Goal: Task Accomplishment & Management: Manage account settings

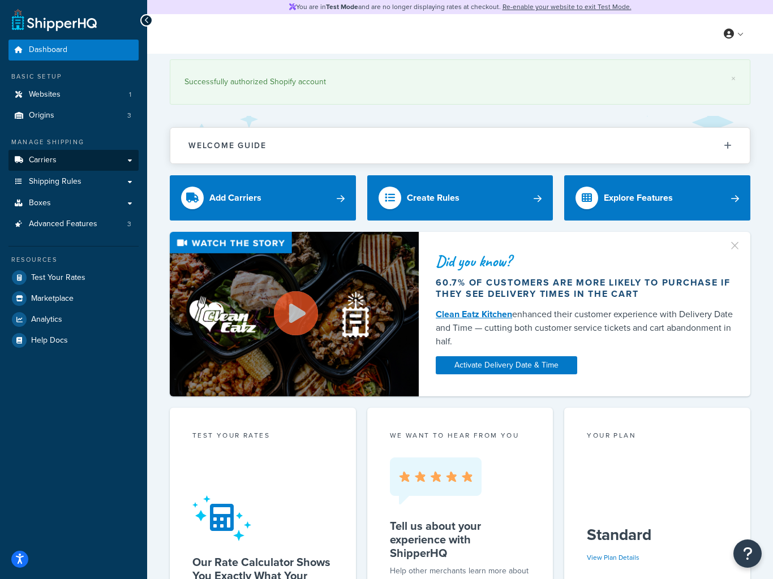
click at [61, 150] on link "Carriers" at bounding box center [73, 160] width 130 height 21
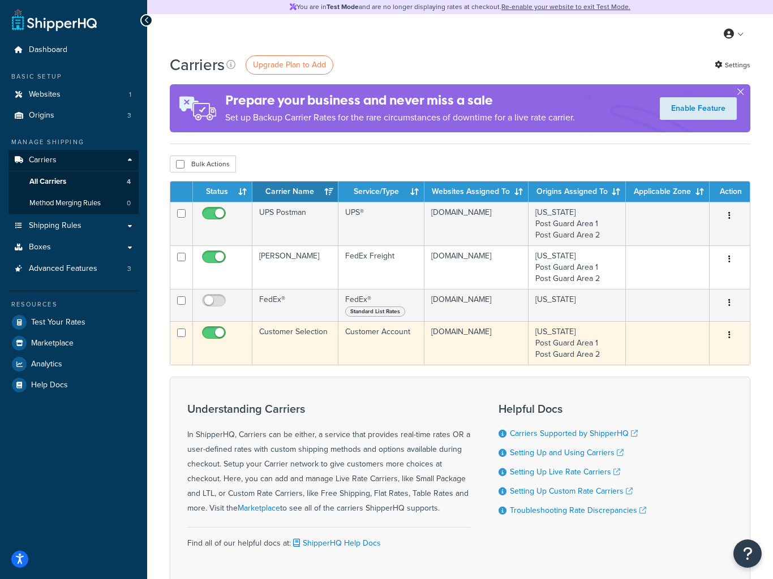
click at [737, 334] on button "button" at bounding box center [729, 335] width 16 height 18
click at [663, 353] on div at bounding box center [386, 289] width 773 height 579
click at [723, 340] on button "button" at bounding box center [729, 335] width 16 height 18
click at [660, 360] on div at bounding box center [386, 289] width 773 height 579
click at [730, 339] on icon "button" at bounding box center [729, 335] width 2 height 8
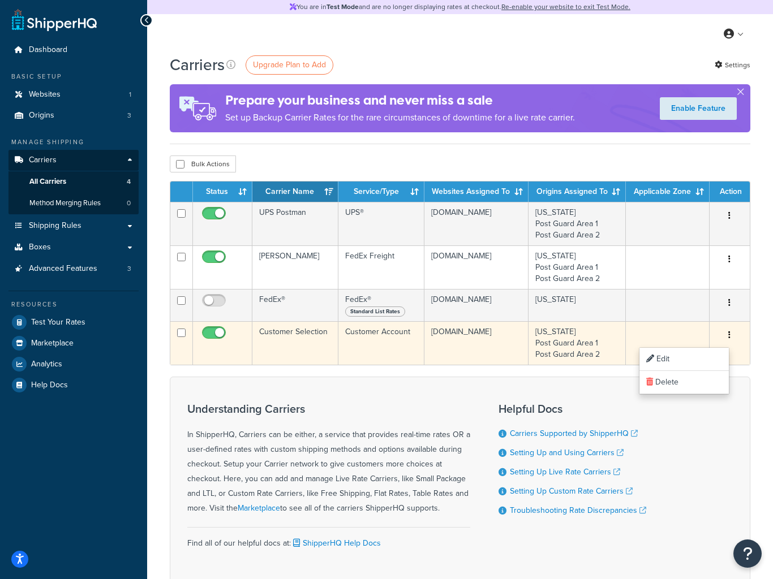
click at [662, 362] on div at bounding box center [386, 289] width 773 height 579
click at [730, 338] on icon "button" at bounding box center [729, 335] width 2 height 8
click at [666, 361] on div at bounding box center [386, 289] width 773 height 579
click at [666, 361] on td at bounding box center [667, 343] width 84 height 44
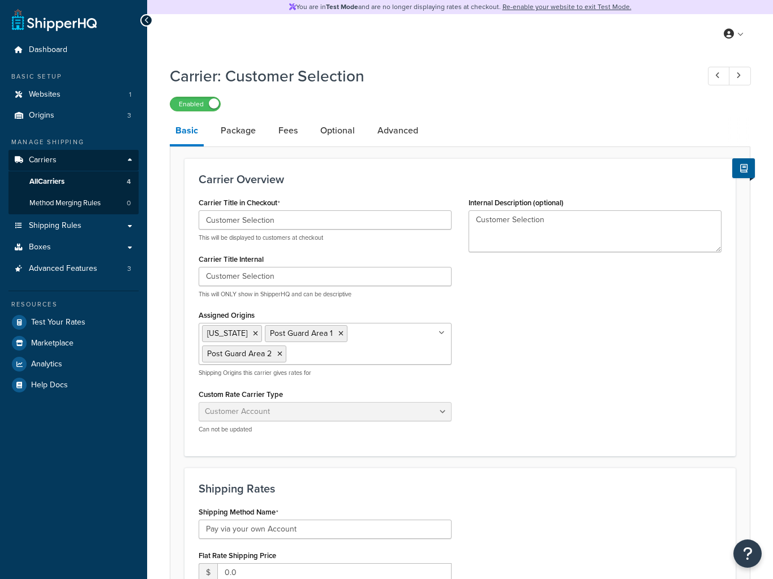
select select "customerAccount"
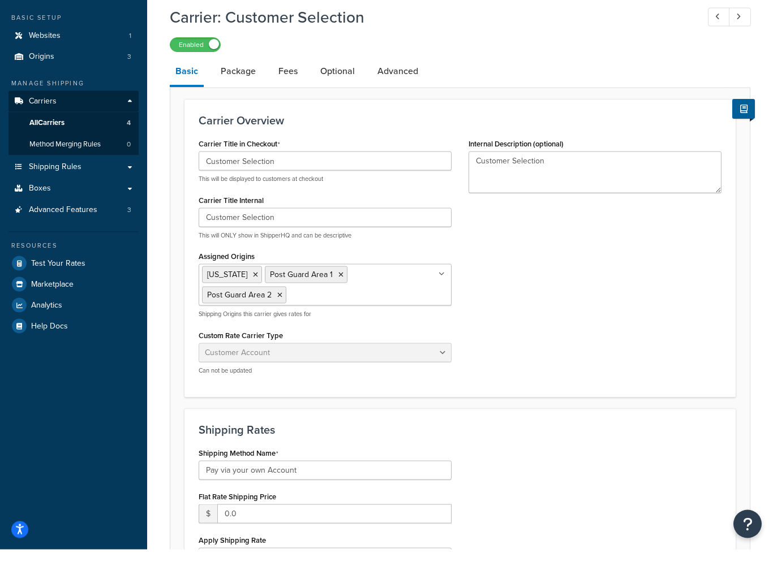
scroll to position [30, 0]
click at [241, 87] on link "Package" at bounding box center [238, 100] width 46 height 27
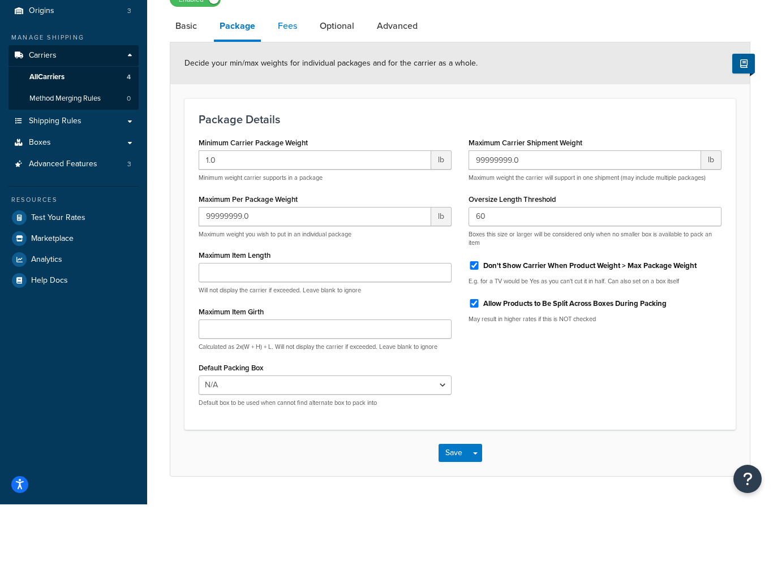
click at [289, 87] on link "Fees" at bounding box center [287, 100] width 31 height 27
select select "AFTER"
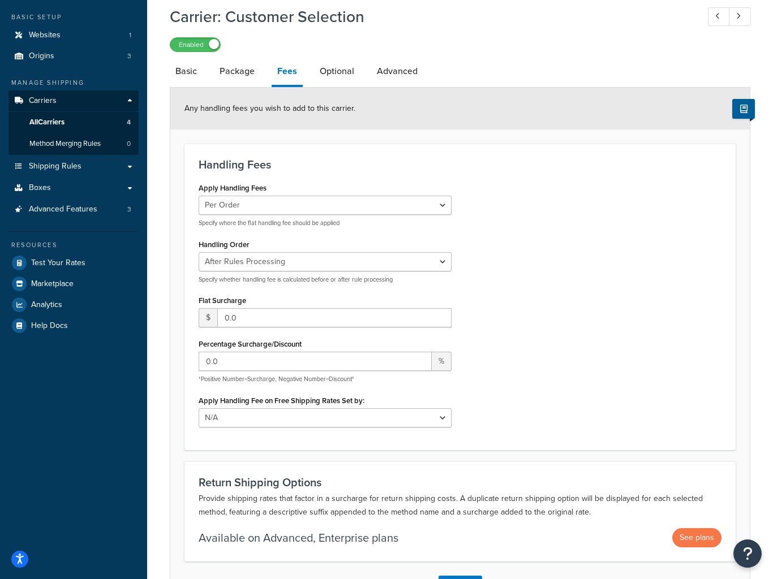
scroll to position [58, 0]
click at [335, 68] on link "Optional" at bounding box center [337, 72] width 46 height 27
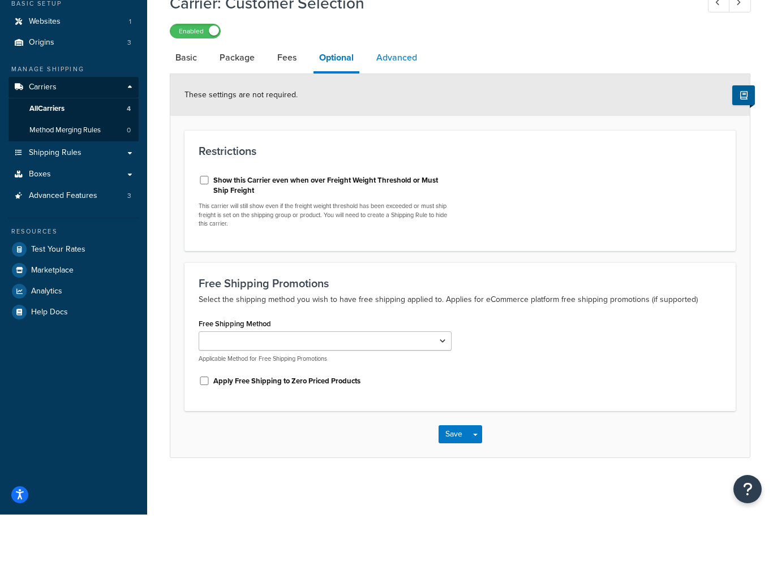
click at [388, 109] on link "Advanced" at bounding box center [396, 122] width 52 height 27
select select "false"
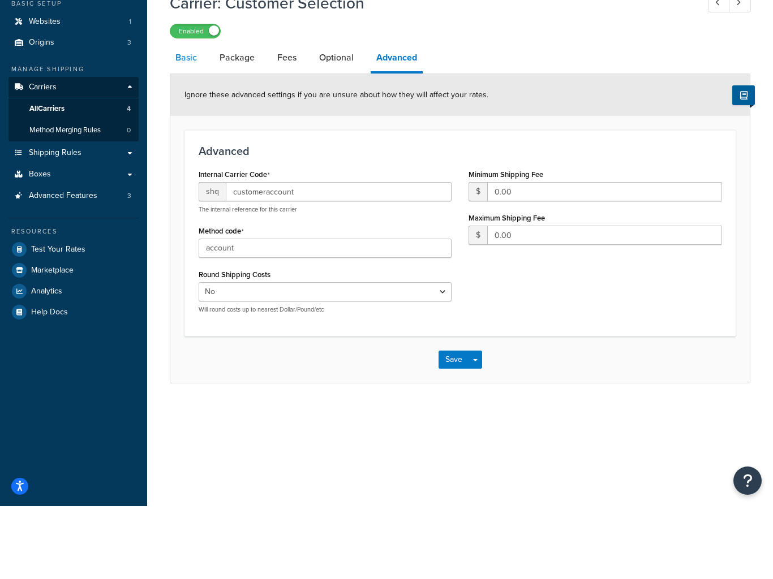
click at [182, 117] on link "Basic" at bounding box center [186, 130] width 33 height 27
select select "customerAccount"
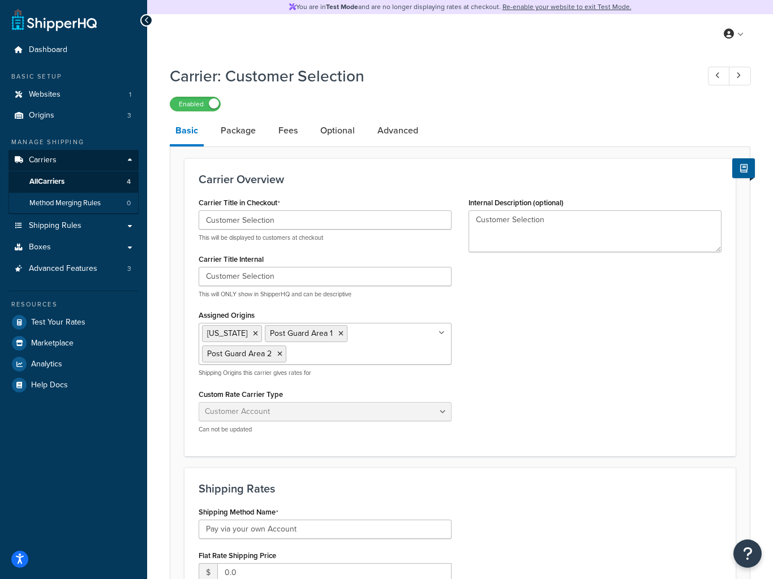
click at [82, 204] on span "Method Merging Rules" at bounding box center [64, 203] width 71 height 10
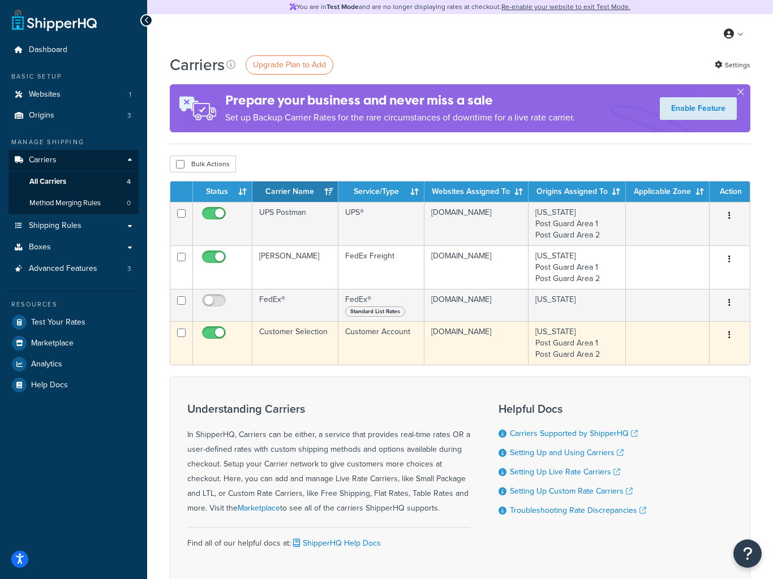
click at [724, 344] on button "button" at bounding box center [729, 335] width 16 height 18
click at [661, 357] on div at bounding box center [386, 289] width 773 height 579
click at [726, 344] on button "button" at bounding box center [729, 335] width 16 height 18
click at [668, 360] on div at bounding box center [386, 289] width 773 height 579
click at [736, 328] on button "button" at bounding box center [729, 335] width 16 height 18
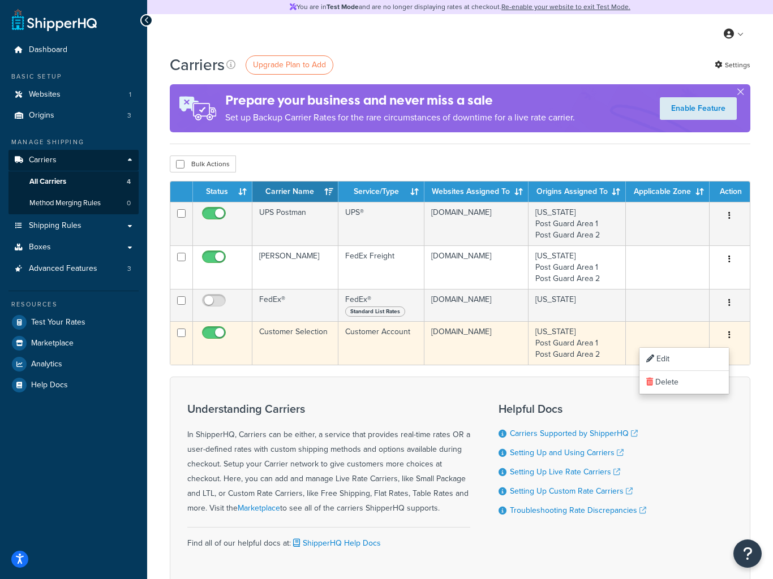
click at [661, 361] on div at bounding box center [386, 289] width 773 height 579
click at [40, 111] on span "Origins" at bounding box center [41, 116] width 25 height 10
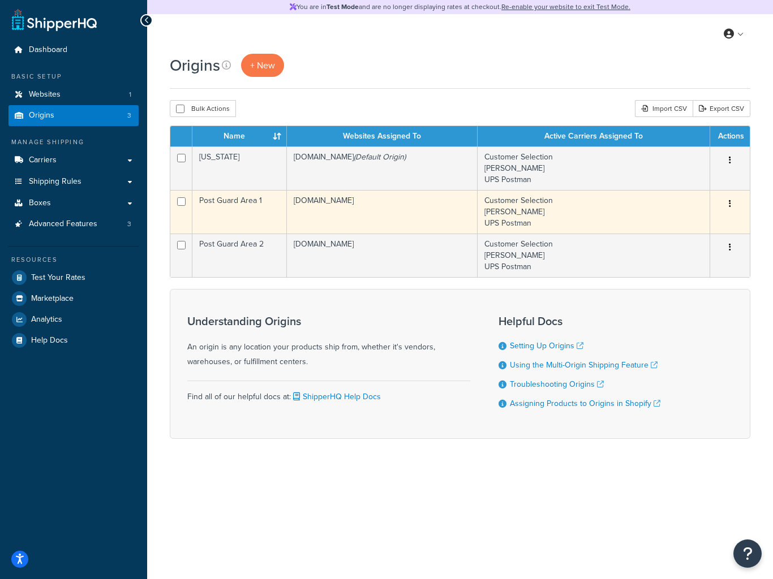
click at [730, 208] on icon "button" at bounding box center [729, 204] width 2 height 8
click at [667, 225] on link "Edit" at bounding box center [692, 225] width 89 height 23
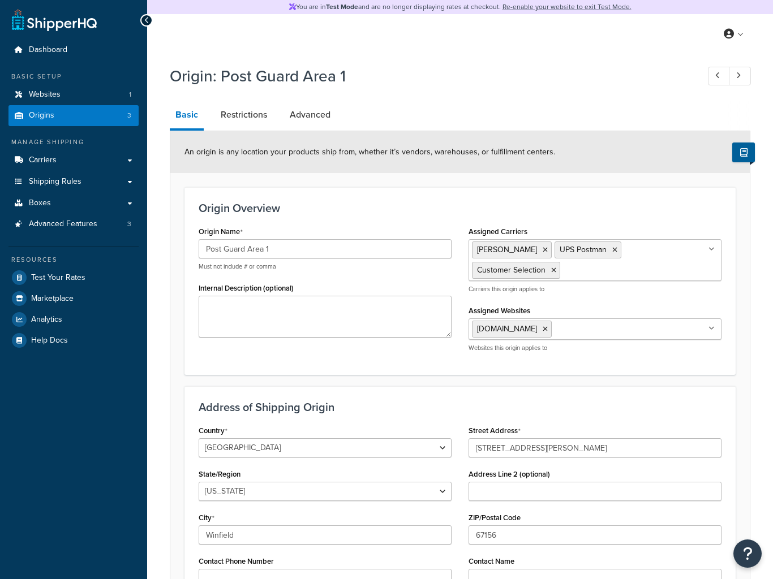
select select "16"
click at [48, 115] on span "Origins" at bounding box center [41, 116] width 25 height 10
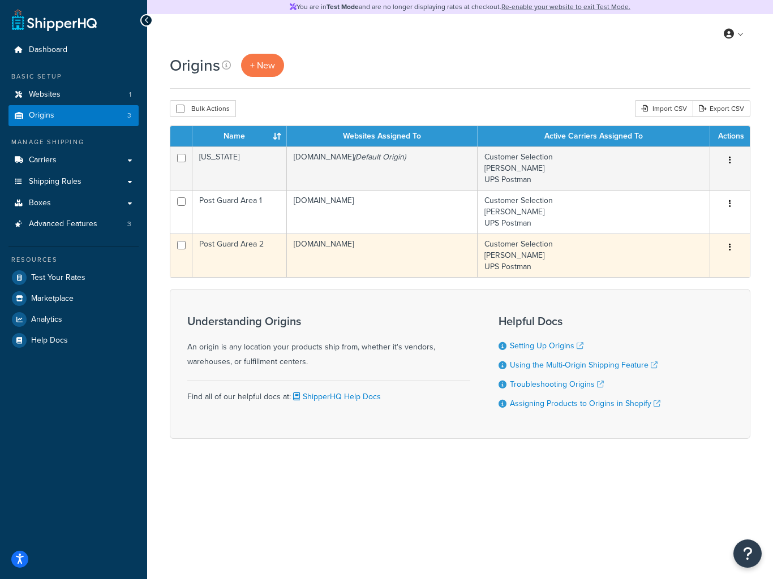
click at [239, 251] on td "Post Guard Area 2" at bounding box center [239, 256] width 94 height 44
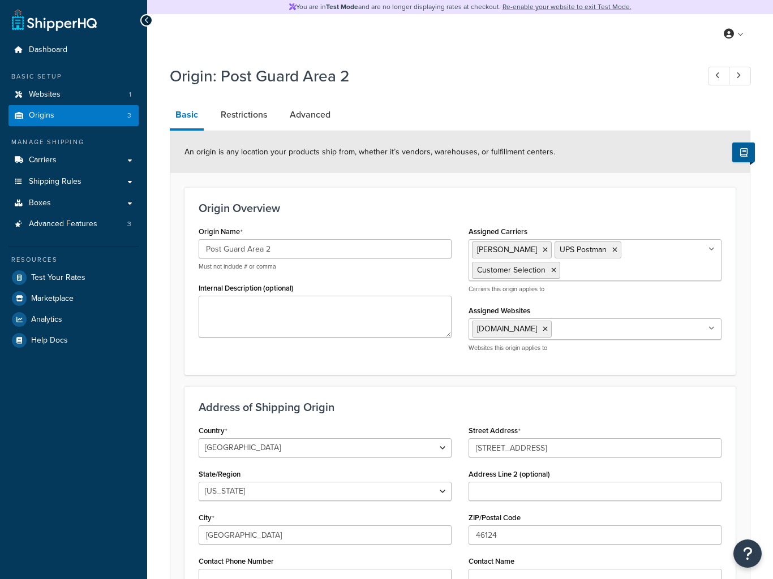
select select "14"
click at [50, 113] on span "Origins" at bounding box center [41, 116] width 25 height 10
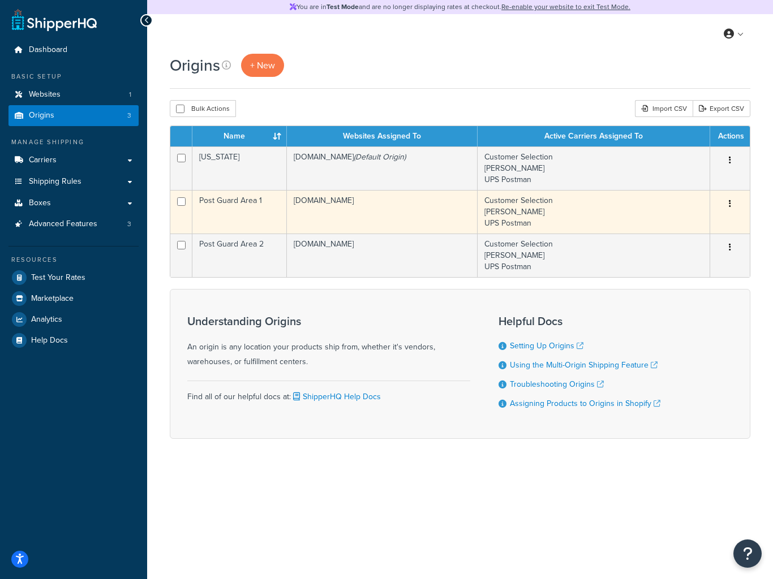
click at [210, 206] on td "Post Guard Area 1" at bounding box center [239, 212] width 94 height 44
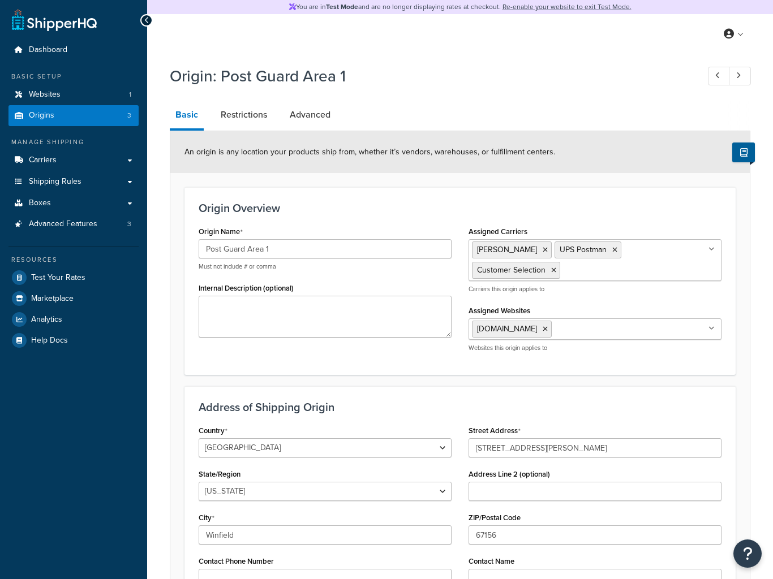
select select "16"
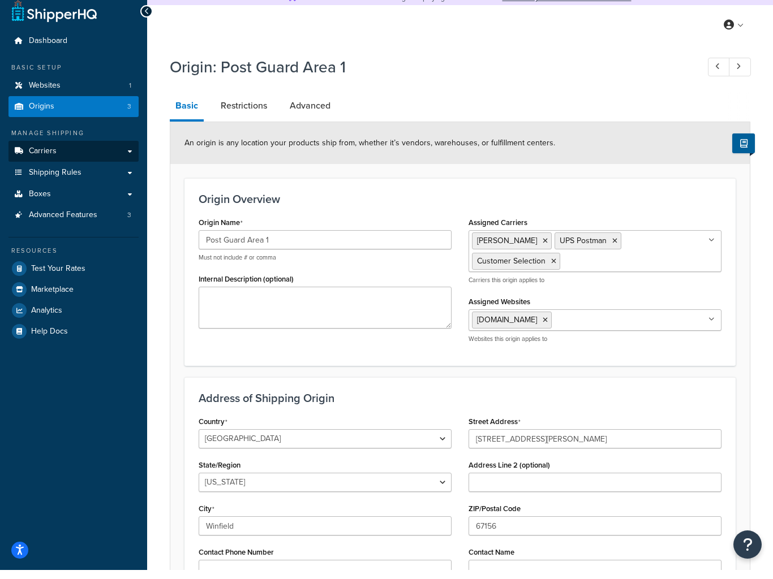
click at [57, 150] on link "Carriers" at bounding box center [73, 160] width 130 height 21
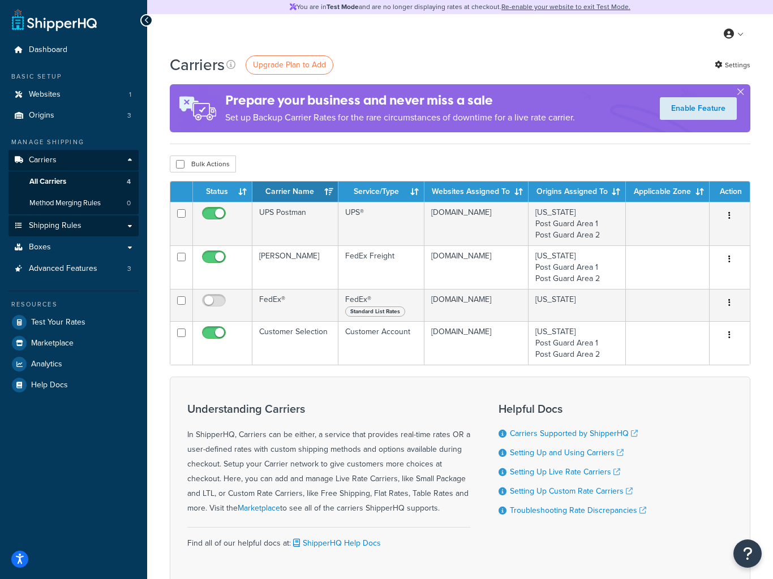
click at [72, 223] on span "Shipping Rules" at bounding box center [55, 226] width 53 height 10
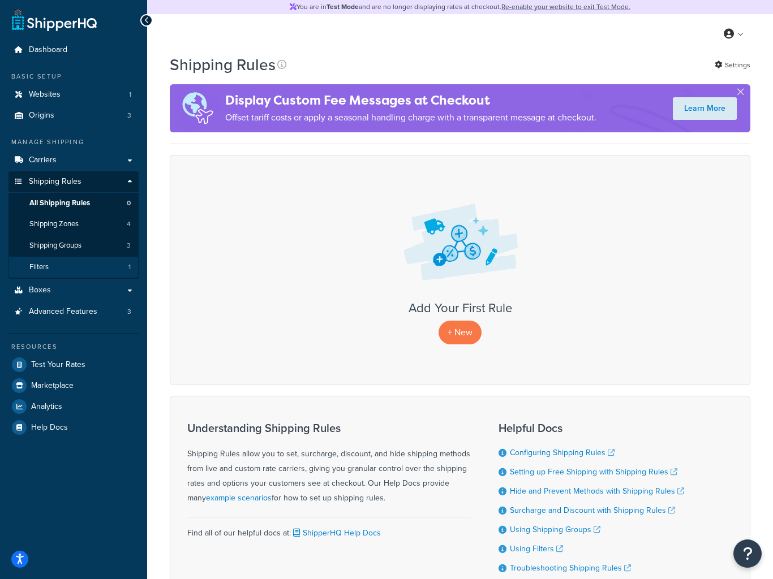
click at [63, 263] on link "Filters 1" at bounding box center [73, 267] width 130 height 21
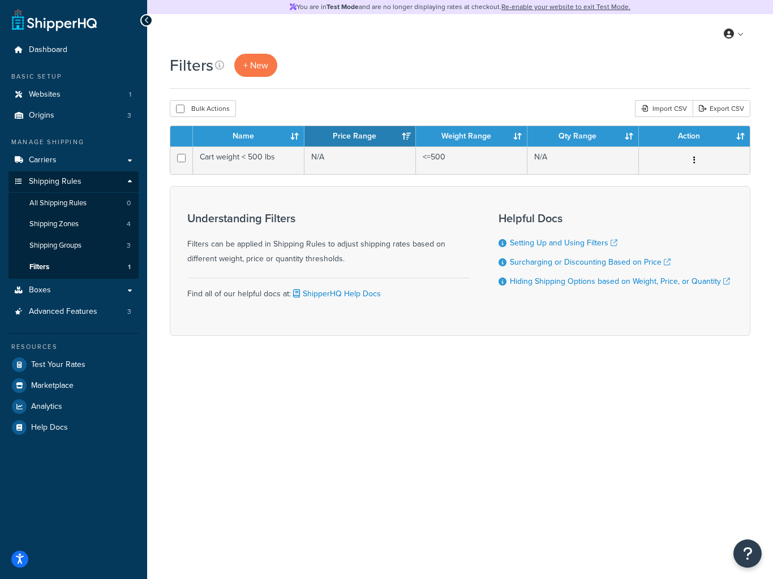
click at [266, 146] on th "Name" at bounding box center [248, 136] width 111 height 20
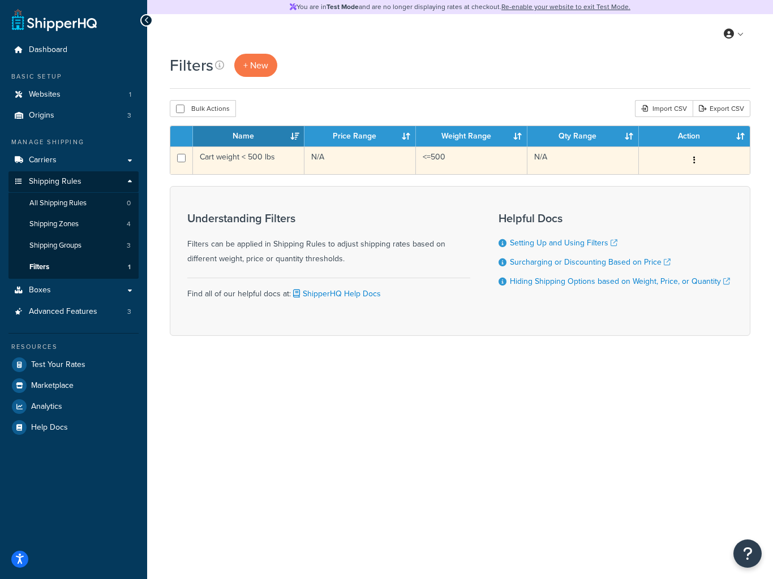
click at [251, 158] on td "Cart weight < 500 lbs" at bounding box center [248, 160] width 111 height 28
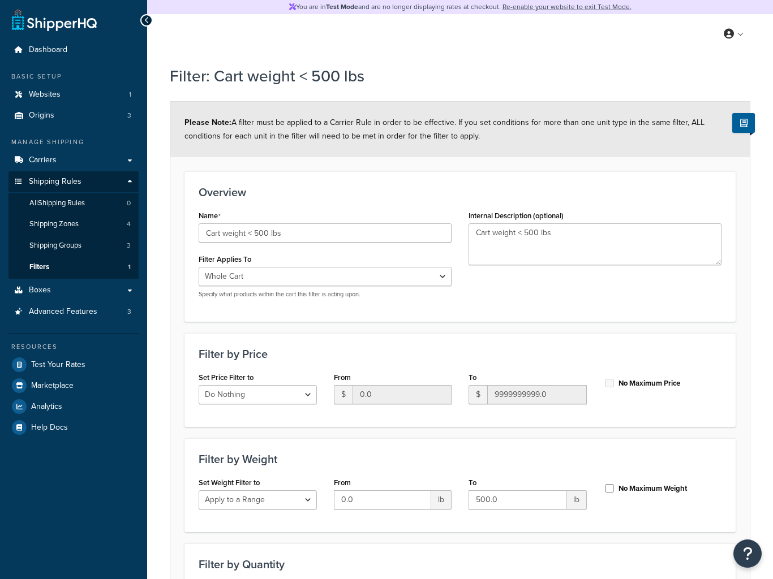
select select "range"
click at [442, 280] on select "Whole Cart Everything in Shipping Group Everything at Origin Each Item within S…" at bounding box center [324, 276] width 253 height 19
click at [88, 286] on link "Boxes" at bounding box center [73, 290] width 130 height 21
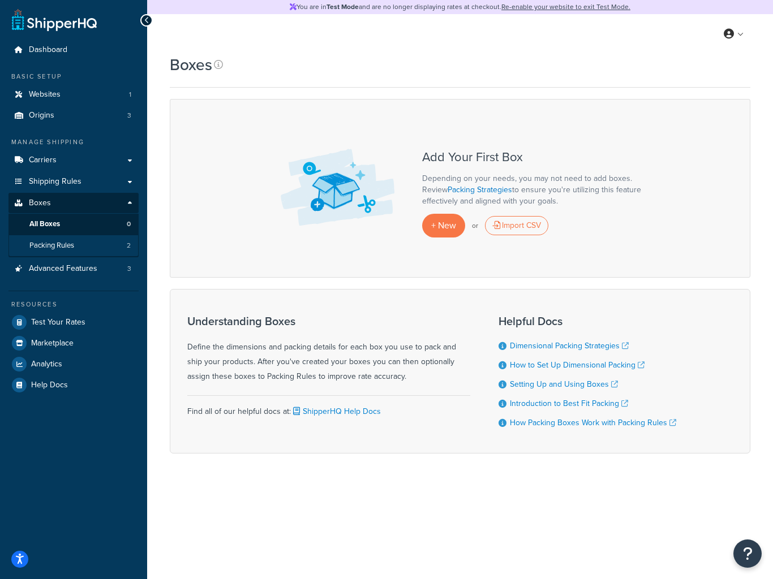
click at [68, 235] on link "Packing Rules 2" at bounding box center [73, 245] width 130 height 21
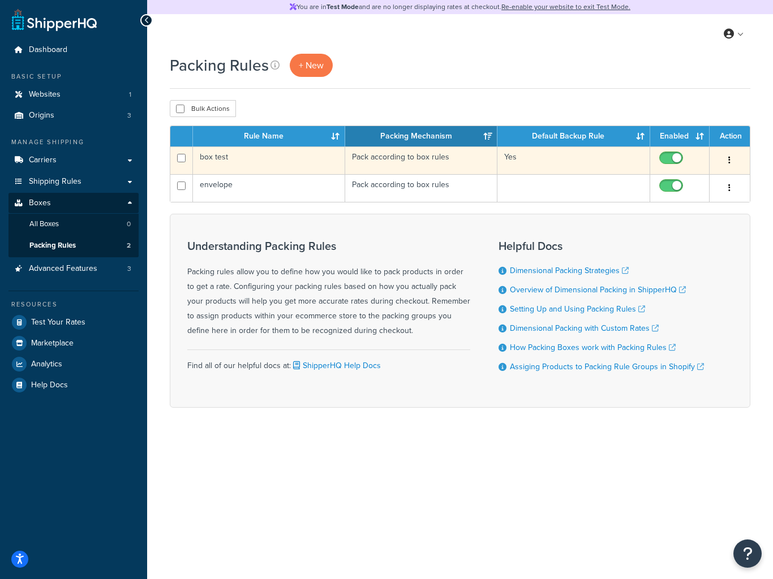
click at [225, 157] on td "box test" at bounding box center [269, 160] width 152 height 28
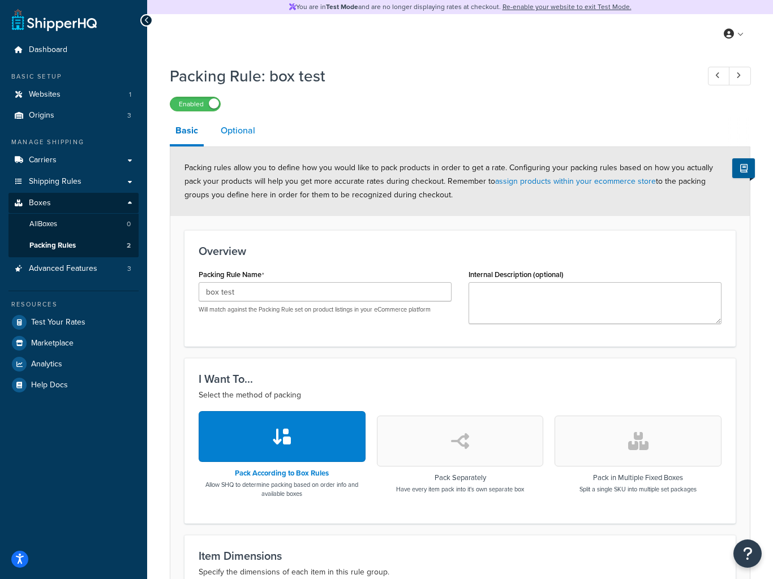
click at [230, 136] on link "Optional" at bounding box center [238, 130] width 46 height 27
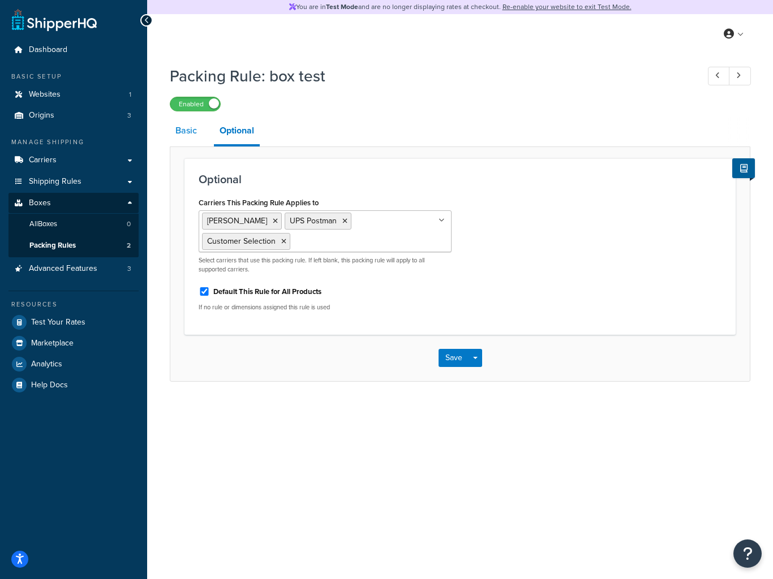
click at [196, 141] on link "Basic" at bounding box center [186, 130] width 33 height 27
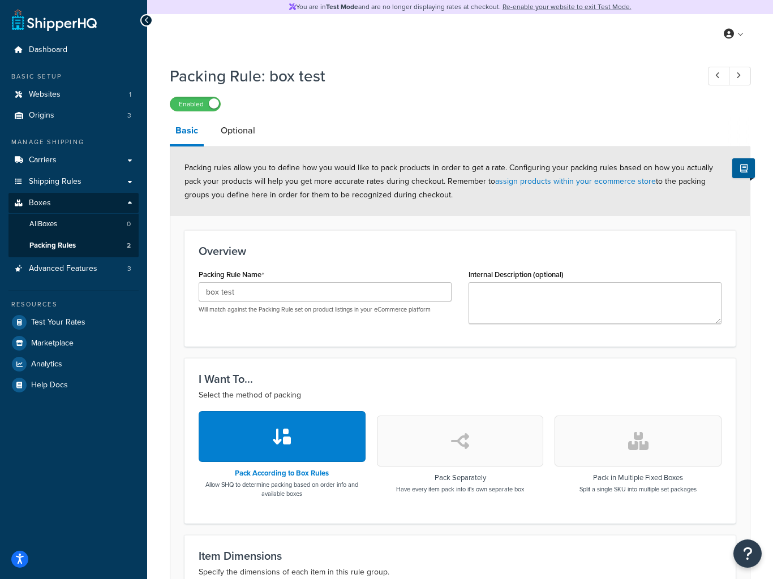
click at [144, 12] on div "Dashboard Basic Setup Websites 1 Origins 3 Manage Shipping Carriers Carriers Al…" at bounding box center [73, 441] width 147 height 883
click at [137, 25] on div "Dashboard Basic Setup Websites 1 Origins 3 Manage Shipping Carriers Carriers Al…" at bounding box center [73, 441] width 147 height 883
click at [149, 11] on div "You are in Test Mode and are no longer displaying rates at checkout. Re-enable …" at bounding box center [459, 7] width 625 height 14
click at [148, 19] on icon at bounding box center [146, 20] width 5 height 8
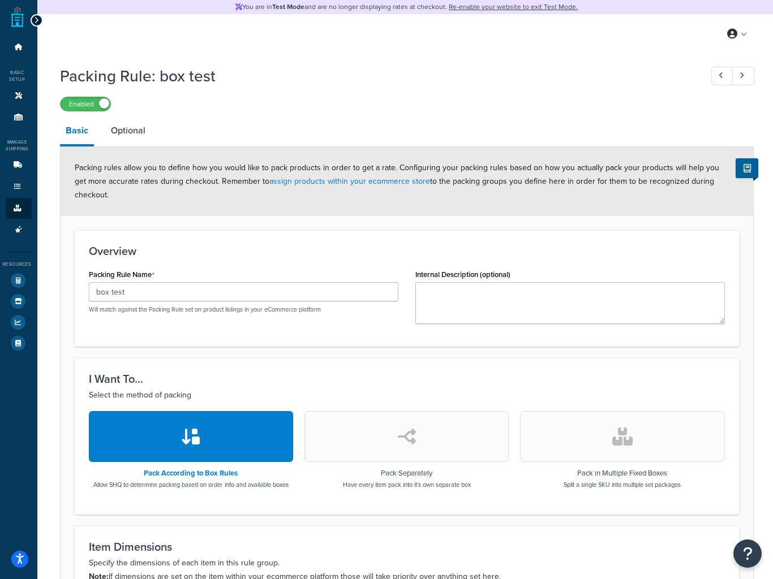
click at [34, 11] on div "Dashboard Basic Setup Websites 1 Origins 3 Manage Shipping Carriers Carriers Al…" at bounding box center [18, 437] width 37 height 874
click at [34, 23] on icon at bounding box center [36, 20] width 5 height 8
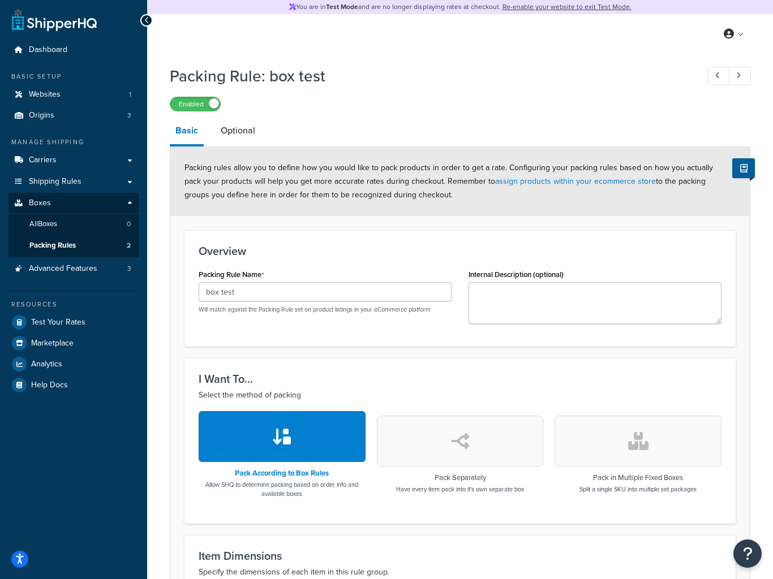
click at [88, 251] on link "Packing Rules 2" at bounding box center [73, 245] width 130 height 21
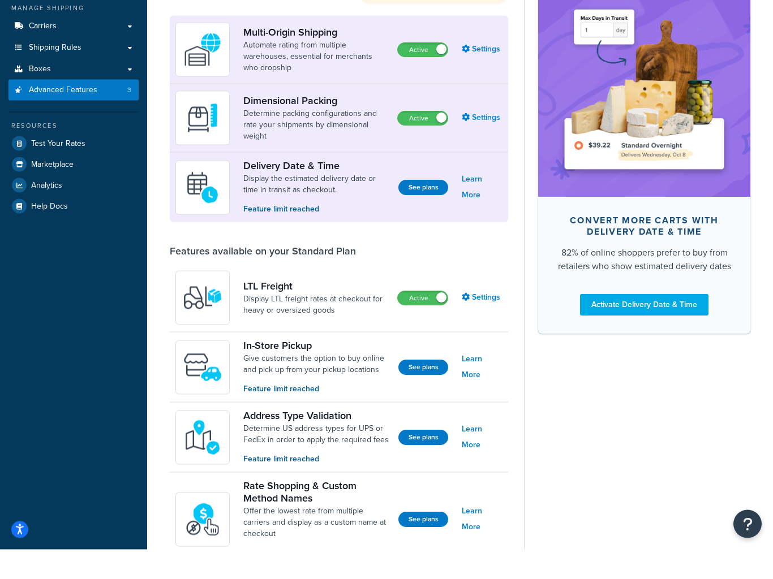
scroll to position [105, 0]
click at [491, 319] on link "Settings" at bounding box center [481, 327] width 41 height 16
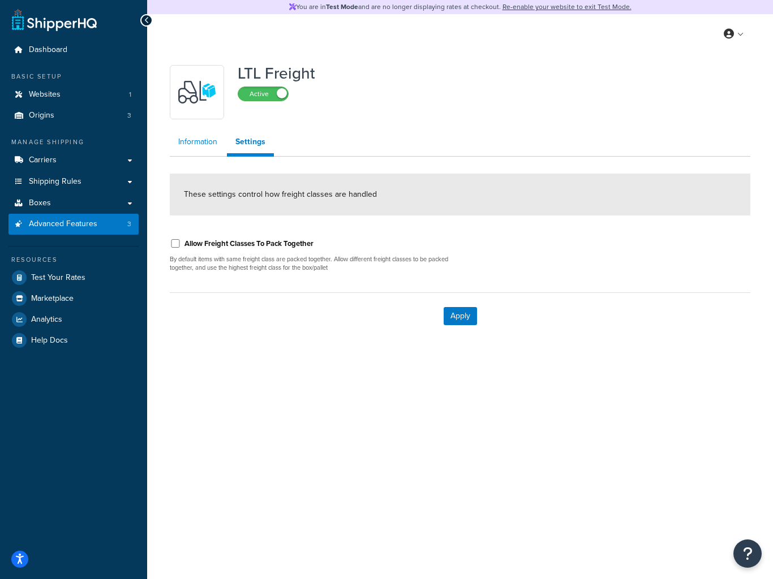
click at [198, 153] on link "Information" at bounding box center [198, 142] width 56 height 23
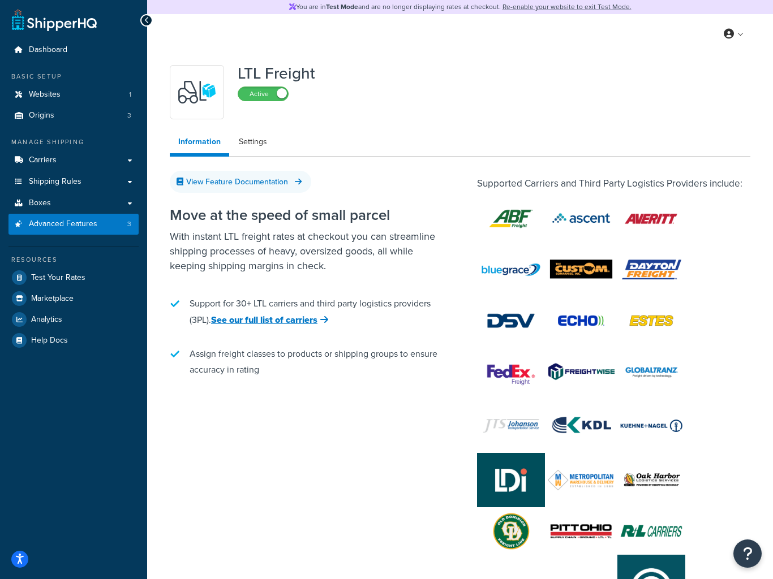
click at [80, 221] on span "Advanced Features" at bounding box center [63, 224] width 68 height 10
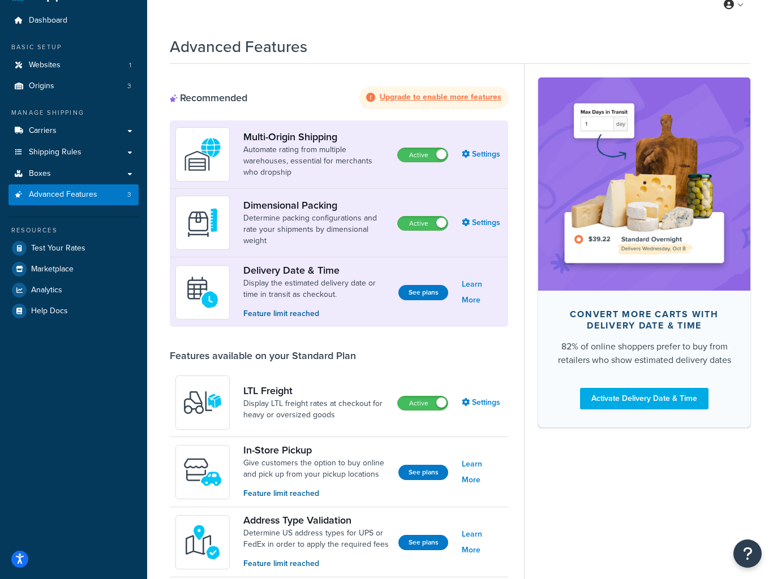
scroll to position [26, 0]
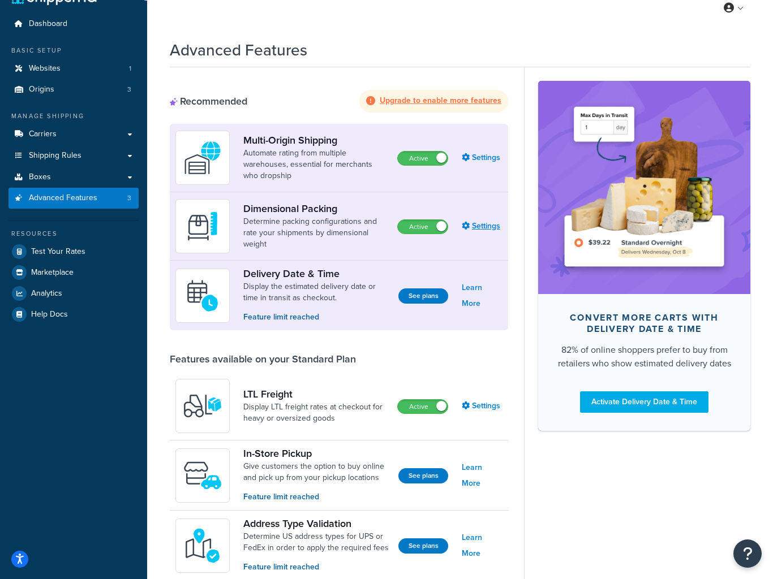
click at [485, 223] on link "Settings" at bounding box center [481, 226] width 41 height 16
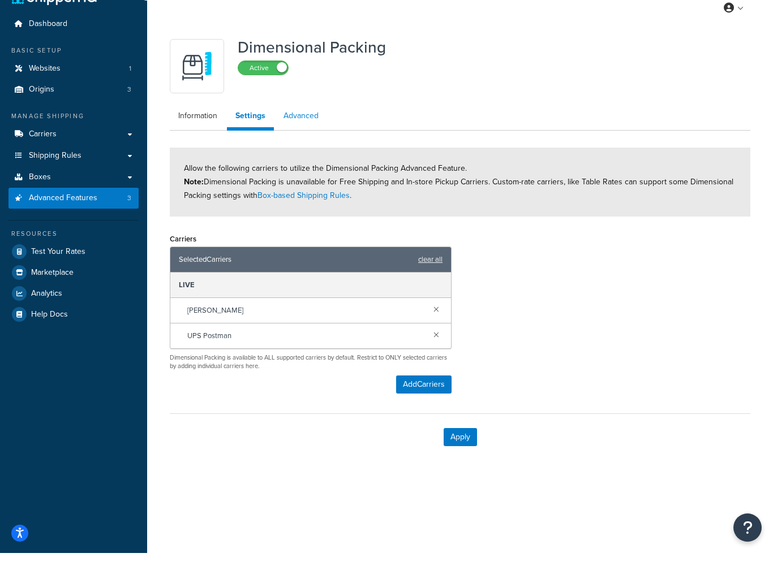
click at [305, 131] on link "Advanced" at bounding box center [301, 142] width 52 height 23
select select "false"
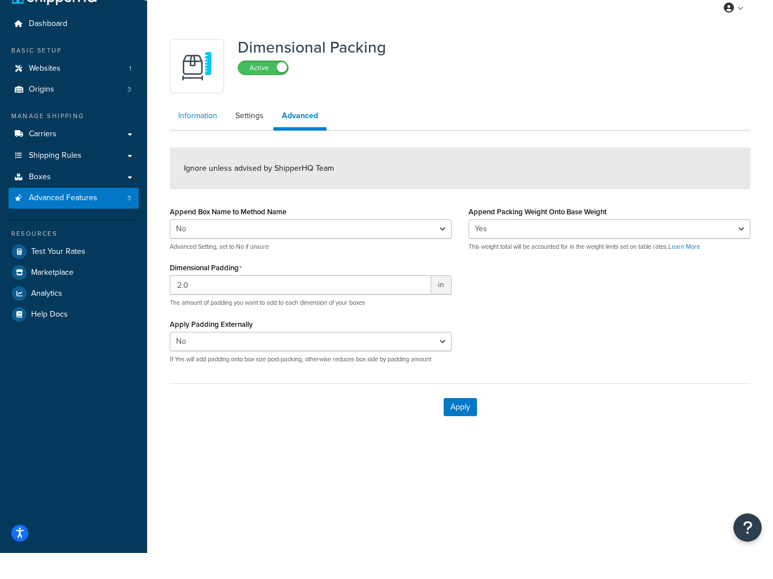
click at [202, 131] on link "Information" at bounding box center [198, 142] width 56 height 23
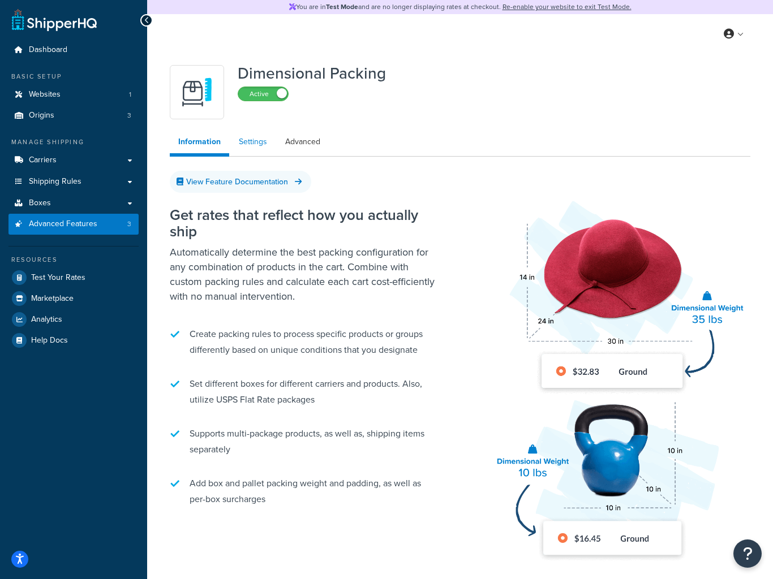
click at [254, 147] on link "Settings" at bounding box center [252, 142] width 45 height 23
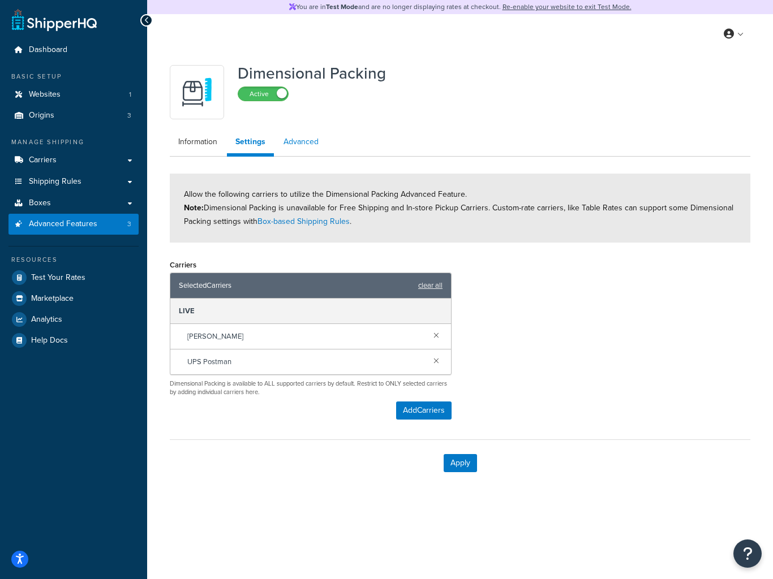
click at [301, 149] on link "Advanced" at bounding box center [301, 142] width 52 height 23
select select "false"
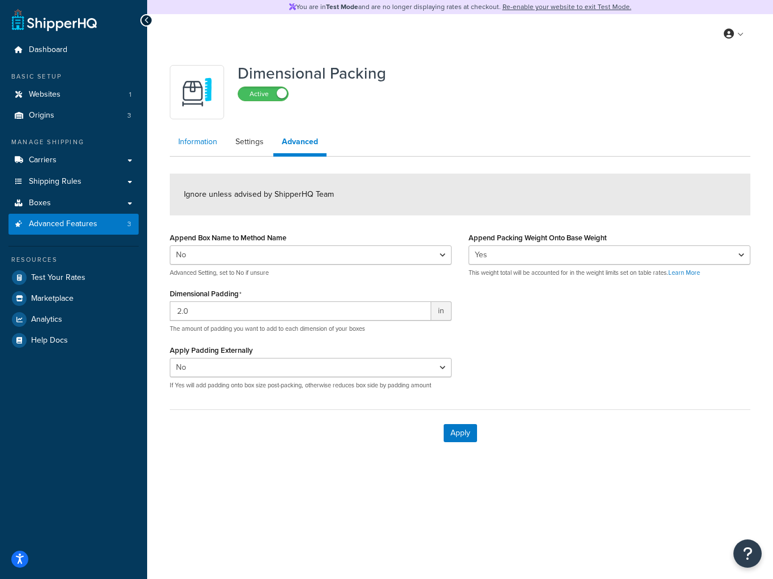
click at [191, 151] on link "Information" at bounding box center [198, 142] width 56 height 23
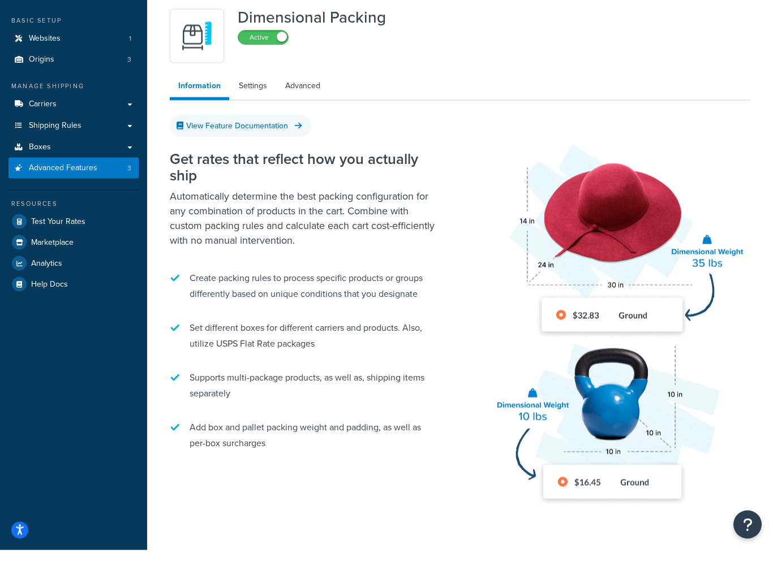
scroll to position [7, 0]
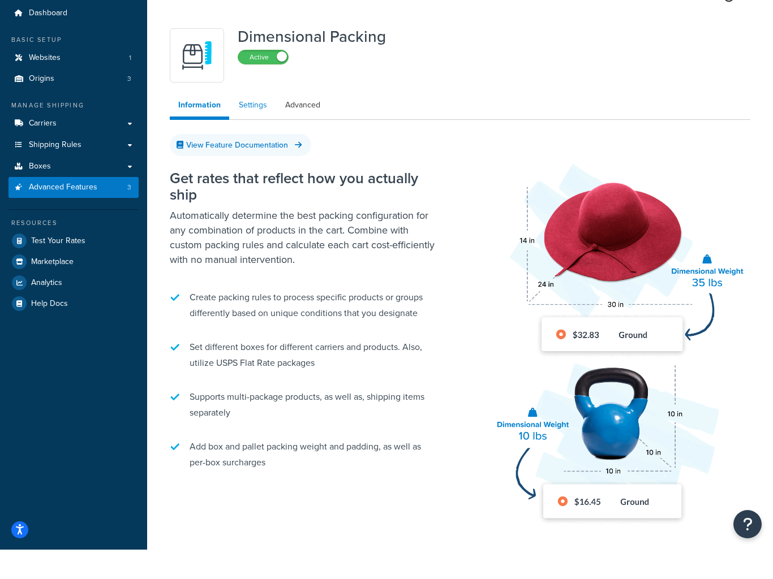
click at [251, 123] on link "Settings" at bounding box center [252, 134] width 45 height 23
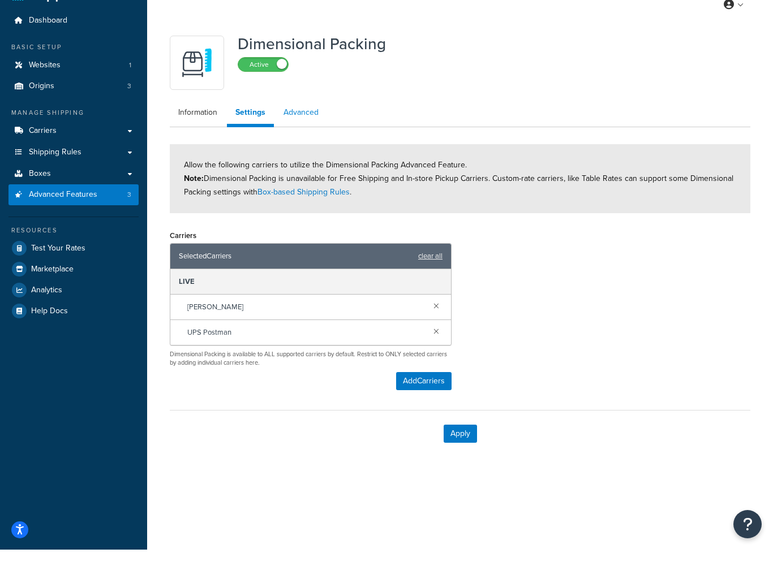
click at [307, 131] on link "Advanced" at bounding box center [301, 142] width 52 height 23
select select "false"
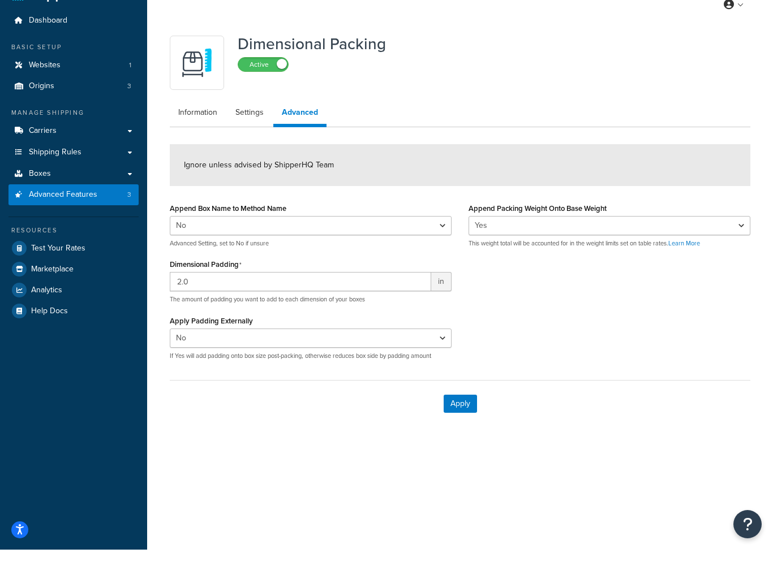
click at [67, 219] on span "Advanced Features" at bounding box center [63, 224] width 68 height 10
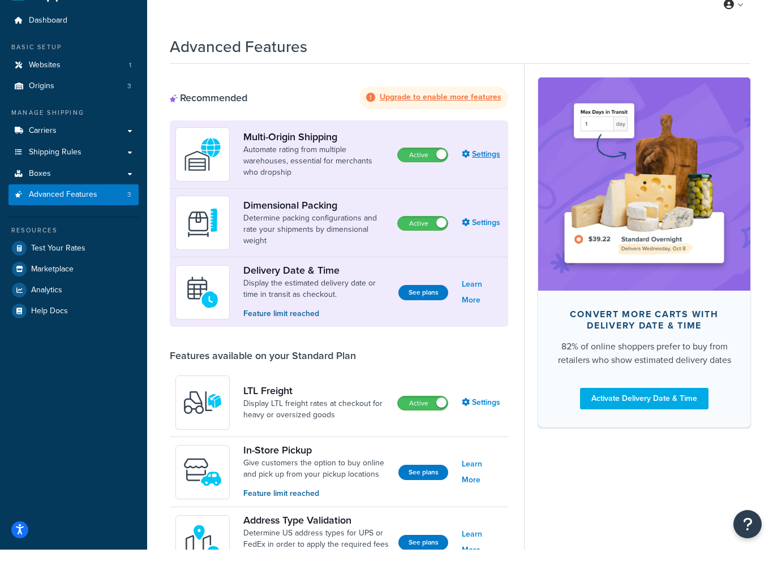
click at [489, 176] on link "Settings" at bounding box center [481, 184] width 41 height 16
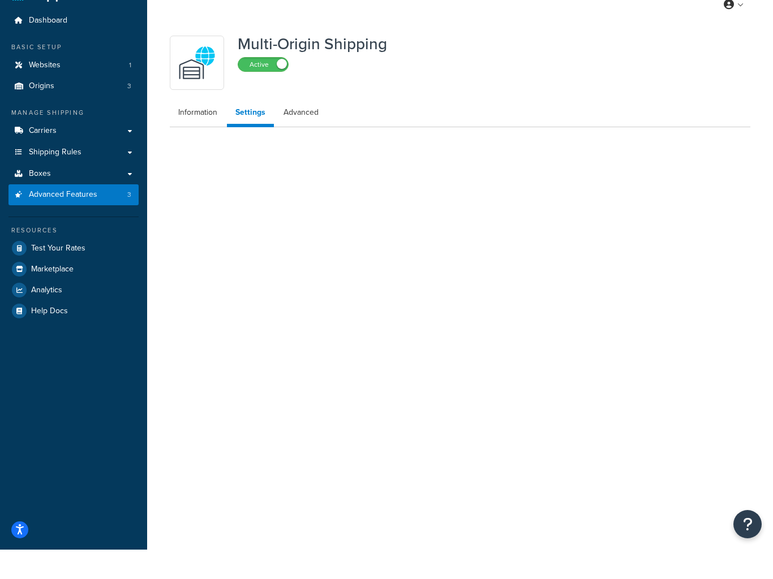
select select "false"
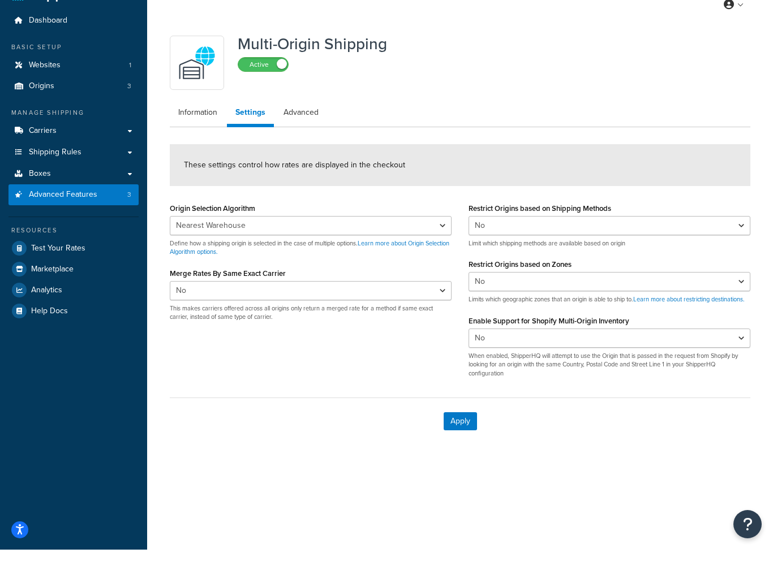
click at [195, 131] on div "Multi-Origin Shipping Active Information Settings Advanced These settings contr…" at bounding box center [459, 266] width 597 height 415
click at [193, 131] on link "Information" at bounding box center [198, 142] width 56 height 23
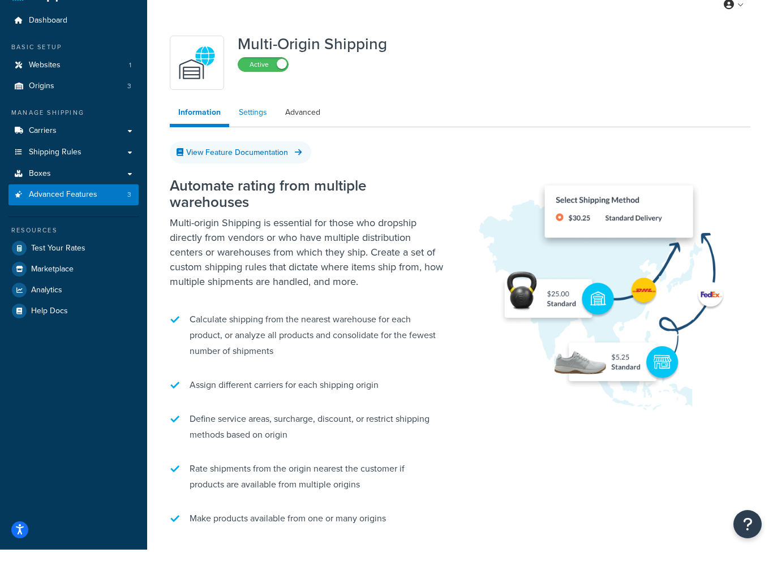
click at [244, 131] on link "Settings" at bounding box center [252, 142] width 45 height 23
select select "false"
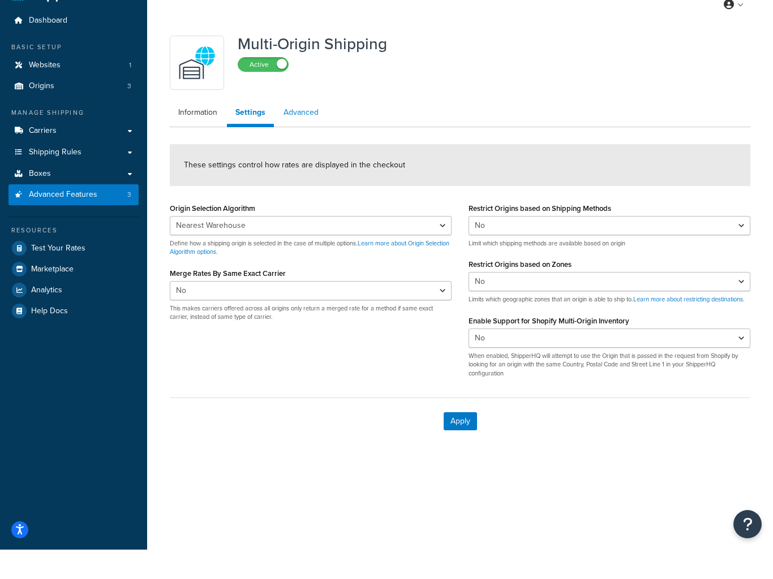
click at [307, 131] on link "Advanced" at bounding box center [301, 142] width 52 height 23
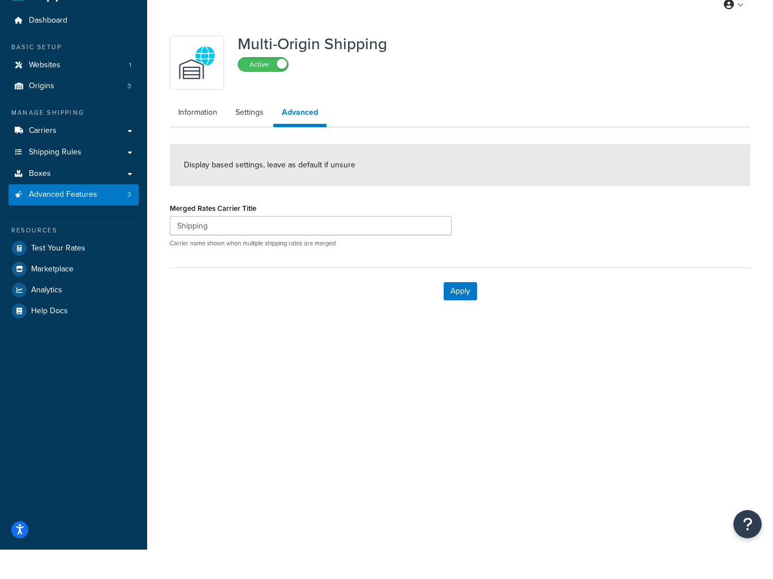
click at [49, 214] on link "Advanced Features 3" at bounding box center [73, 224] width 130 height 21
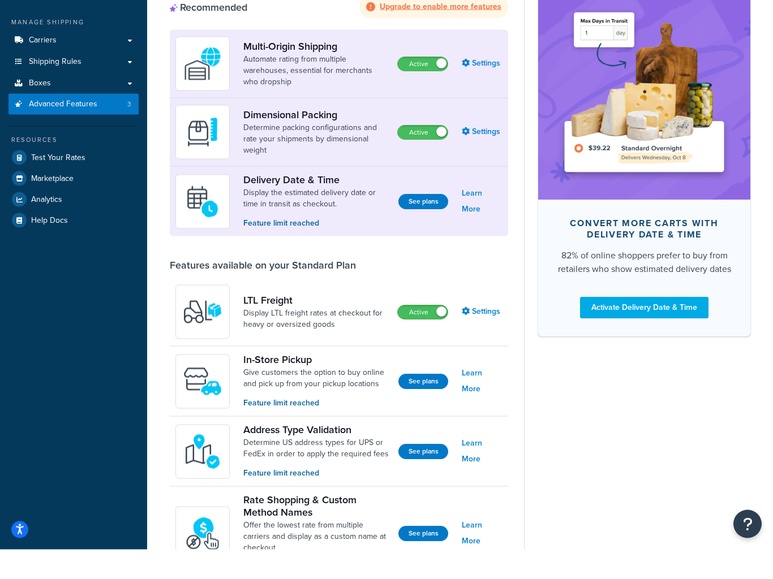
scroll to position [91, 0]
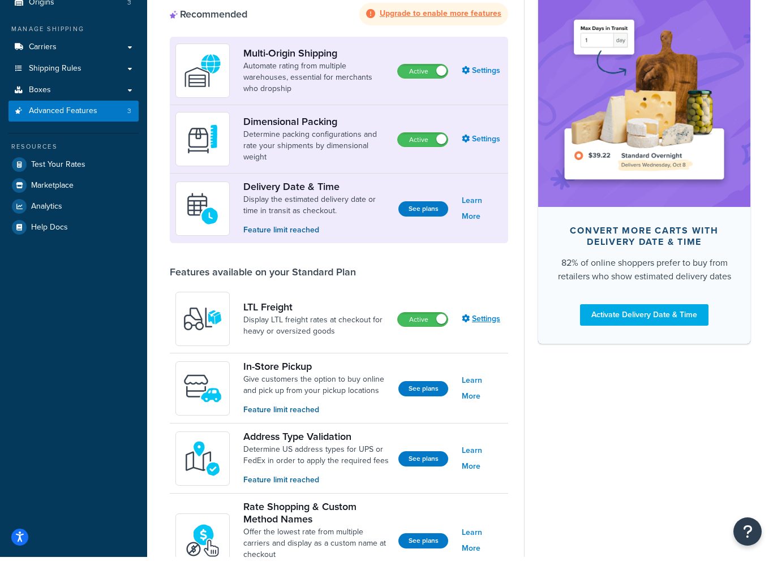
click at [482, 333] on link "Settings" at bounding box center [481, 341] width 41 height 16
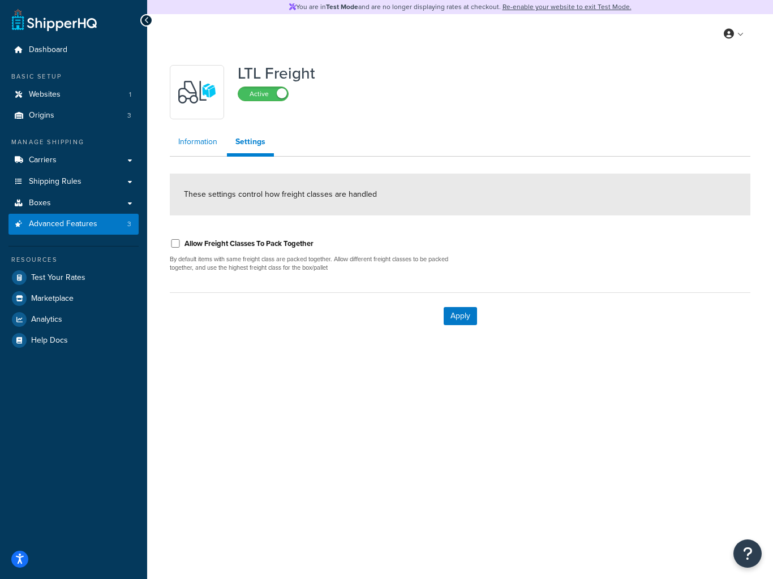
click at [198, 139] on link "Information" at bounding box center [198, 142] width 56 height 23
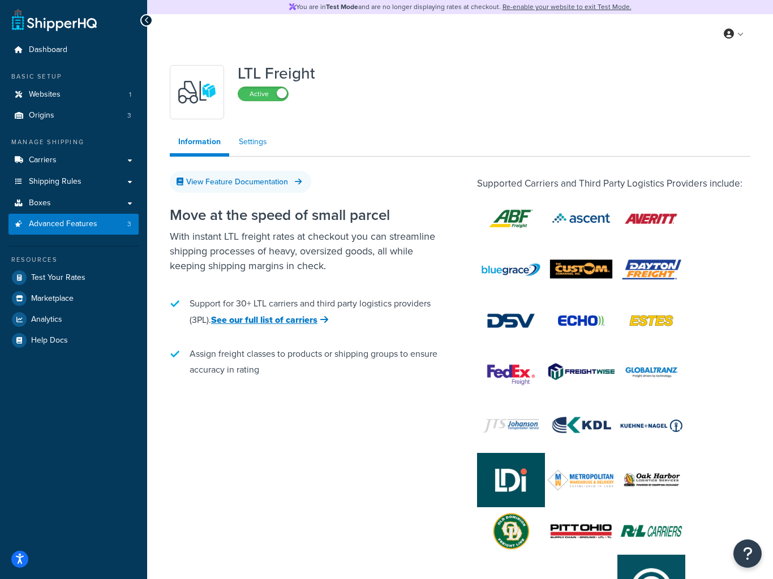
click at [258, 144] on link "Settings" at bounding box center [252, 142] width 45 height 23
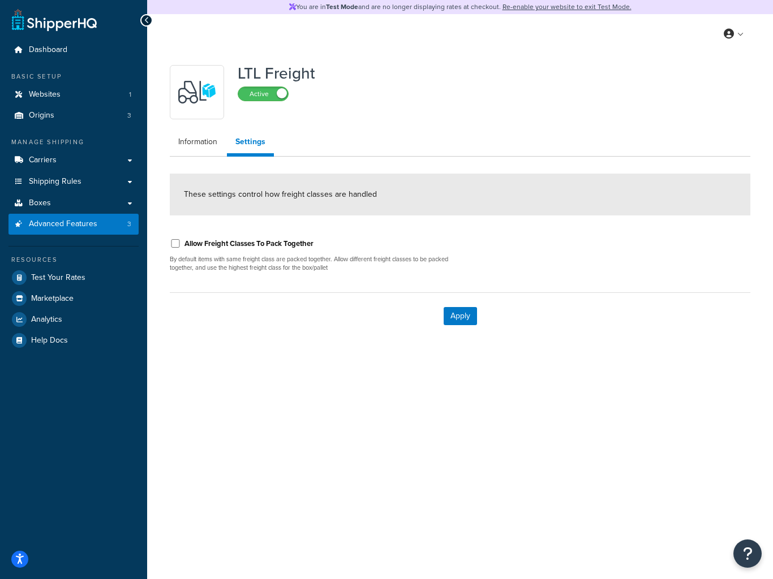
click at [63, 222] on span "Advanced Features" at bounding box center [63, 224] width 68 height 10
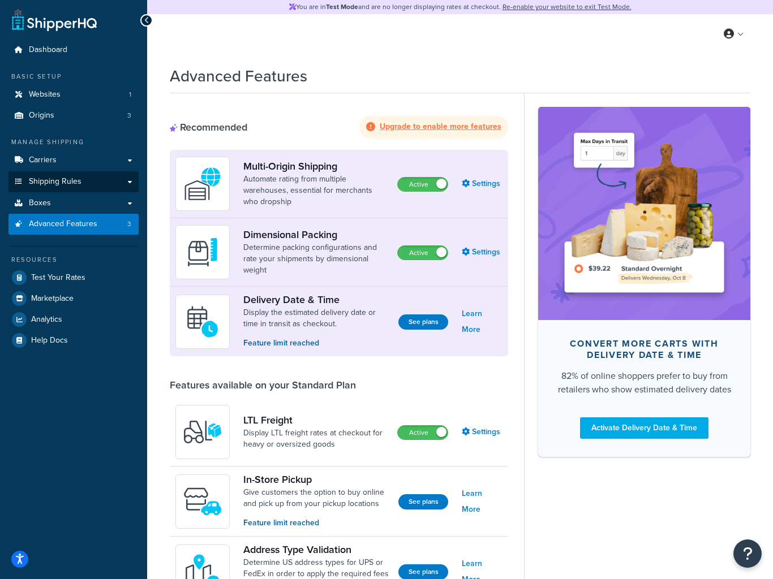
click at [80, 181] on span "Shipping Rules" at bounding box center [55, 182] width 53 height 10
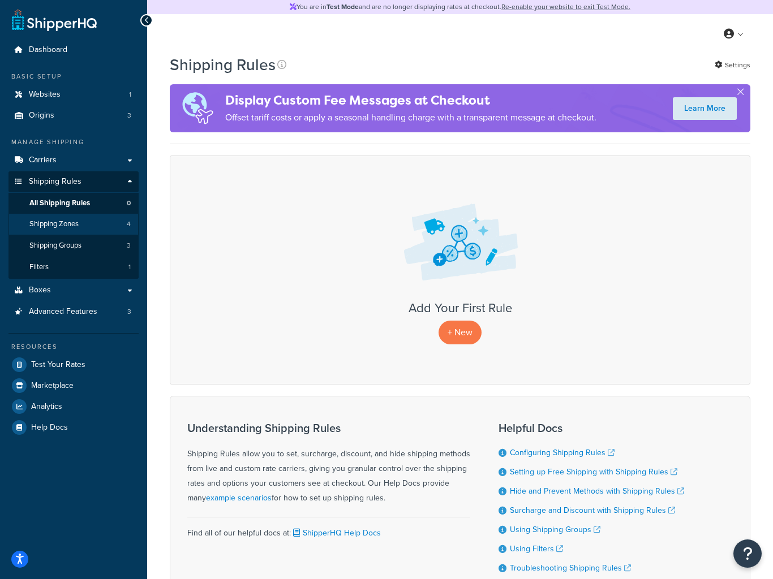
click at [81, 220] on link "Shipping Zones 4" at bounding box center [73, 224] width 130 height 21
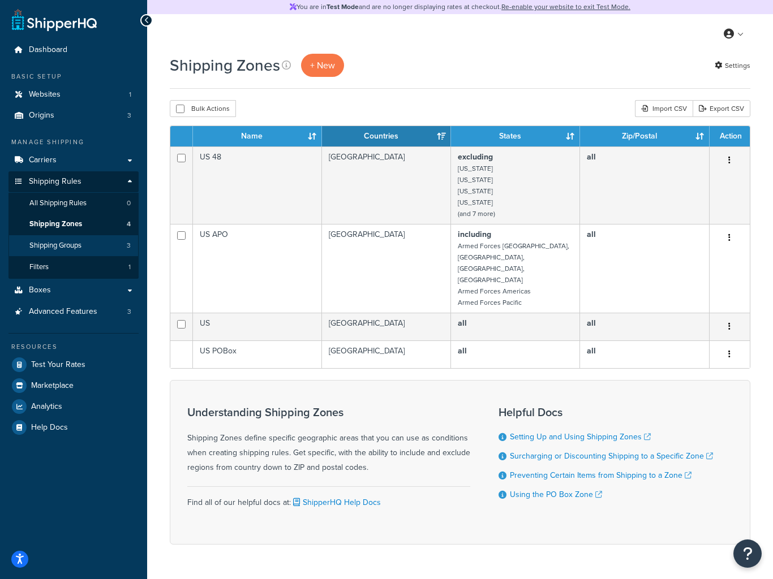
click at [59, 241] on span "Shipping Groups" at bounding box center [55, 246] width 52 height 10
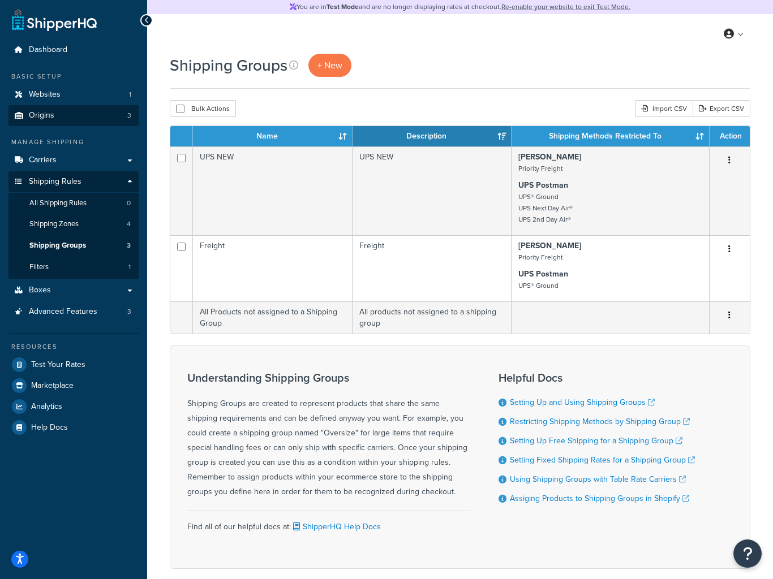
click at [44, 107] on link "Origins 3" at bounding box center [73, 115] width 130 height 21
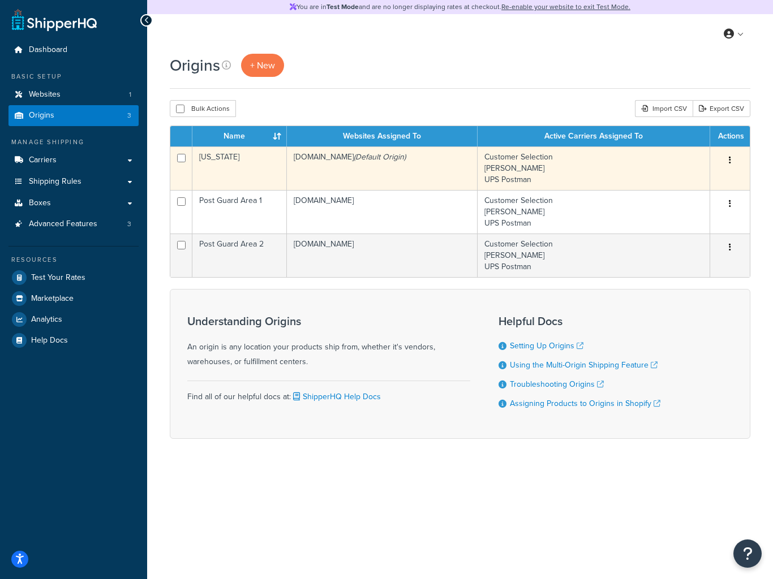
click at [210, 157] on td "[US_STATE]" at bounding box center [239, 168] width 94 height 44
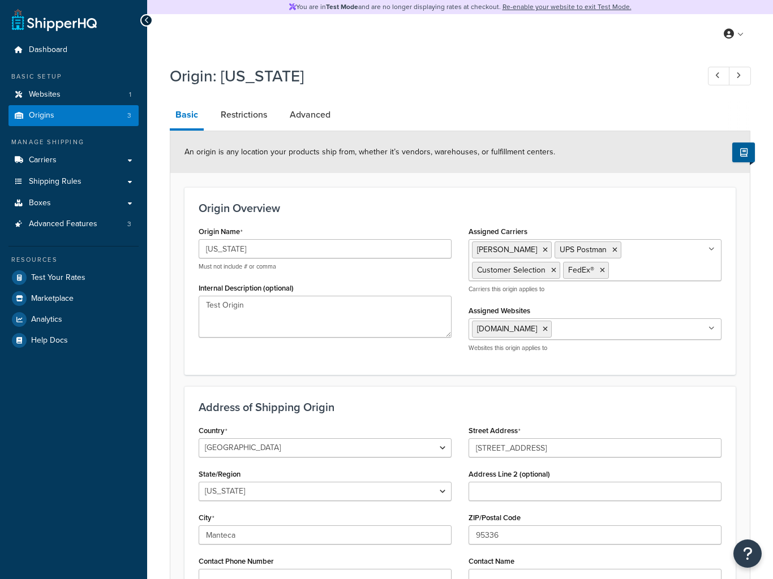
select select "5"
click at [245, 115] on link "Restrictions" at bounding box center [244, 114] width 58 height 27
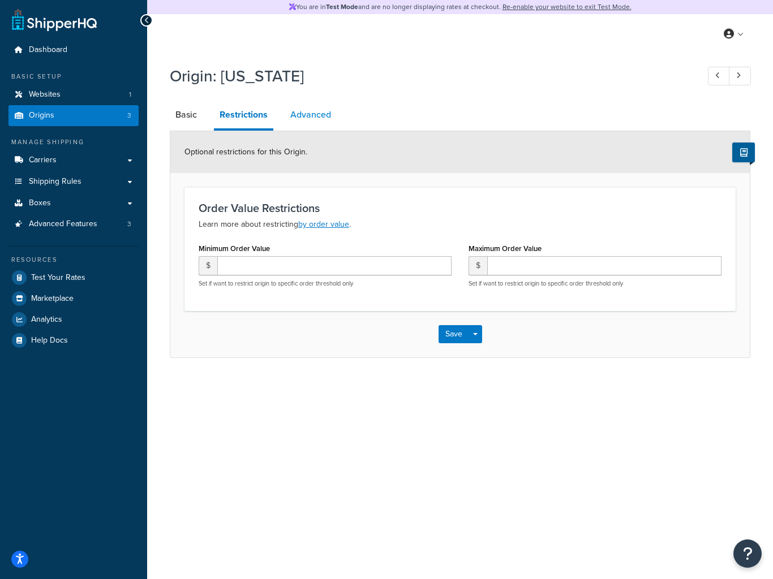
click at [312, 119] on link "Advanced" at bounding box center [310, 114] width 52 height 27
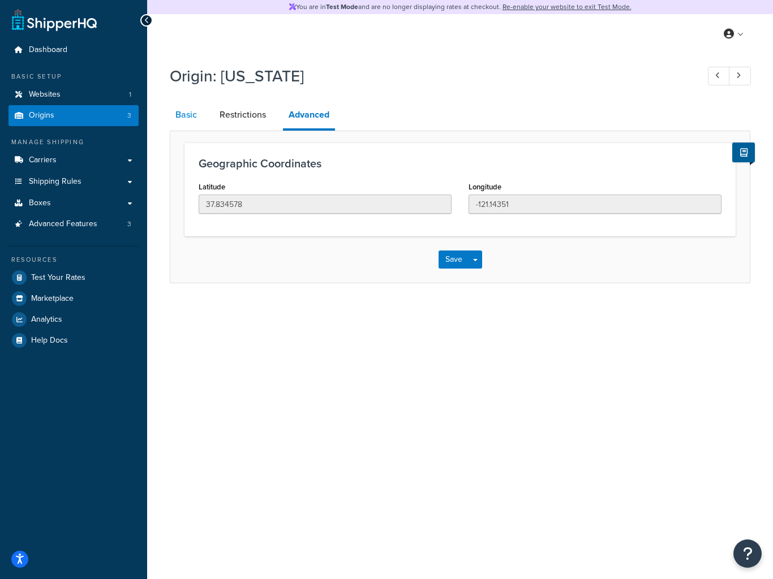
click at [193, 112] on link "Basic" at bounding box center [186, 114] width 33 height 27
select select "5"
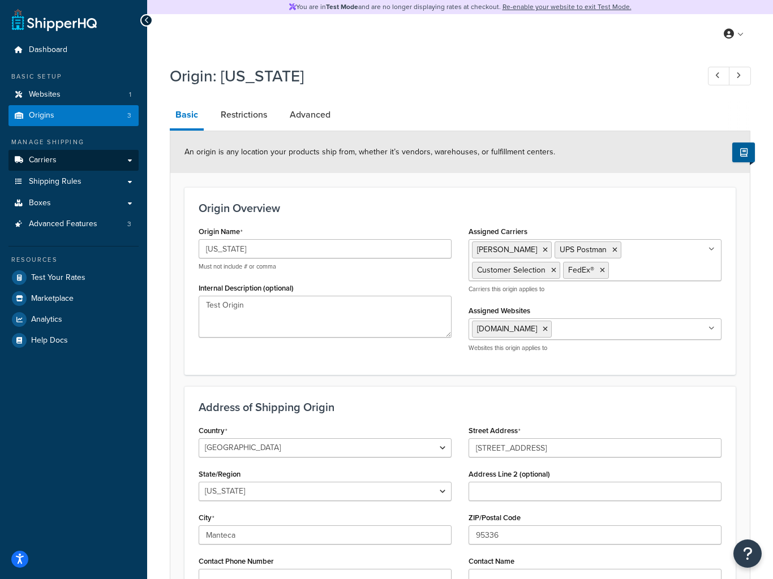
click at [46, 161] on span "Carriers" at bounding box center [43, 161] width 28 height 10
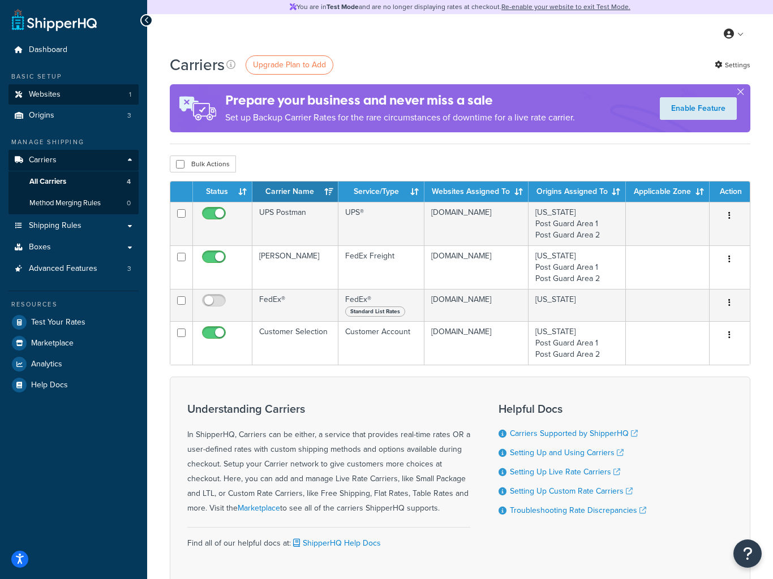
click at [45, 98] on span "Websites" at bounding box center [45, 95] width 32 height 10
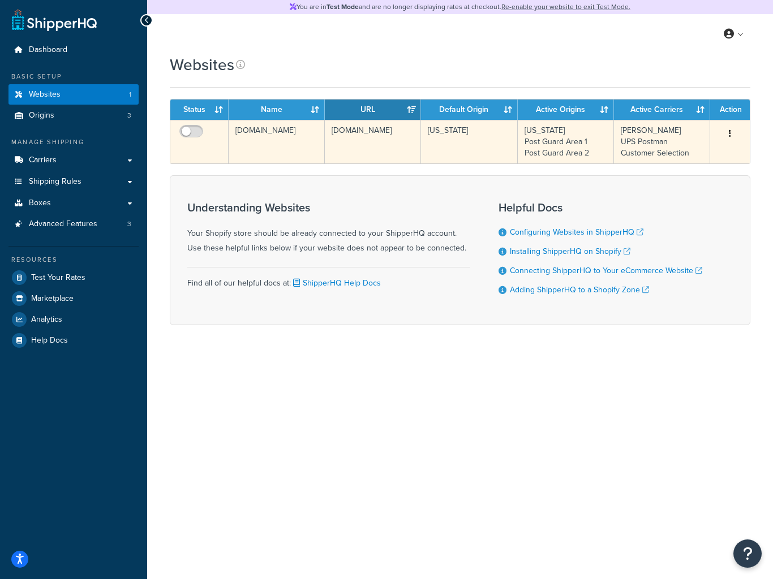
click at [284, 136] on td "[DOMAIN_NAME]" at bounding box center [276, 142] width 96 height 44
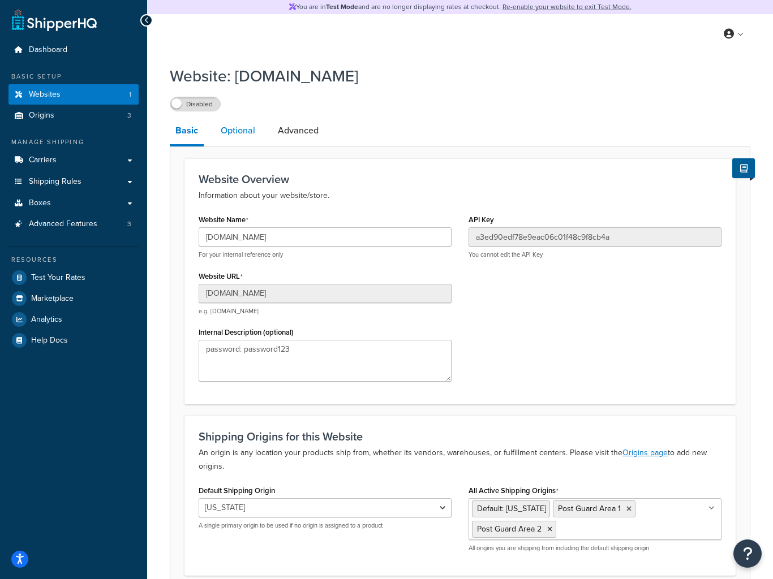
click at [244, 131] on link "Optional" at bounding box center [238, 130] width 46 height 27
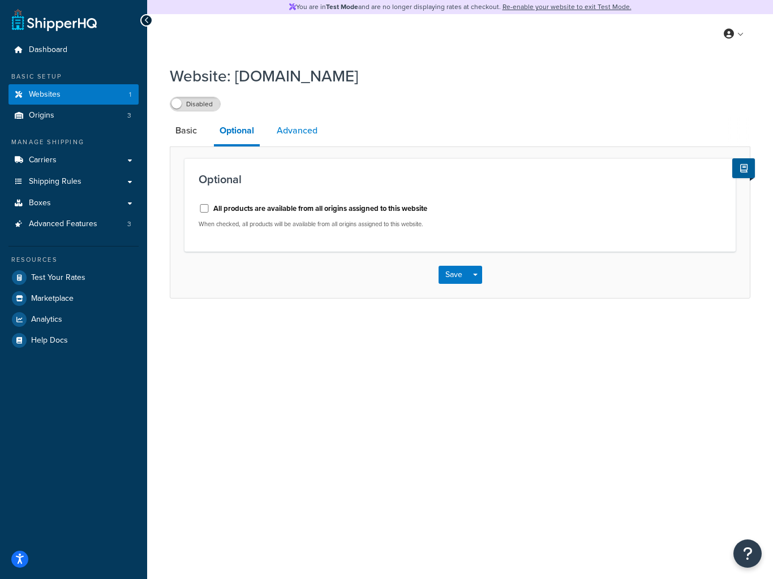
click at [305, 132] on link "Advanced" at bounding box center [297, 130] width 52 height 27
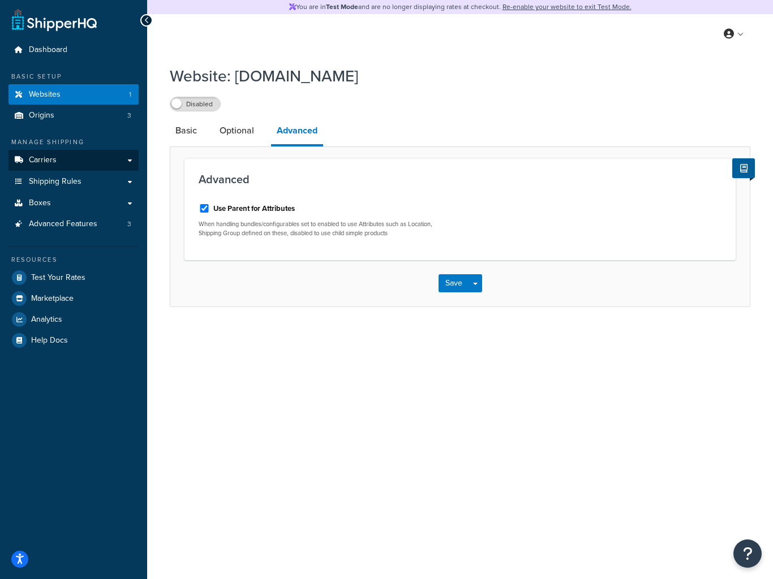
click at [75, 165] on link "Carriers" at bounding box center [73, 160] width 130 height 21
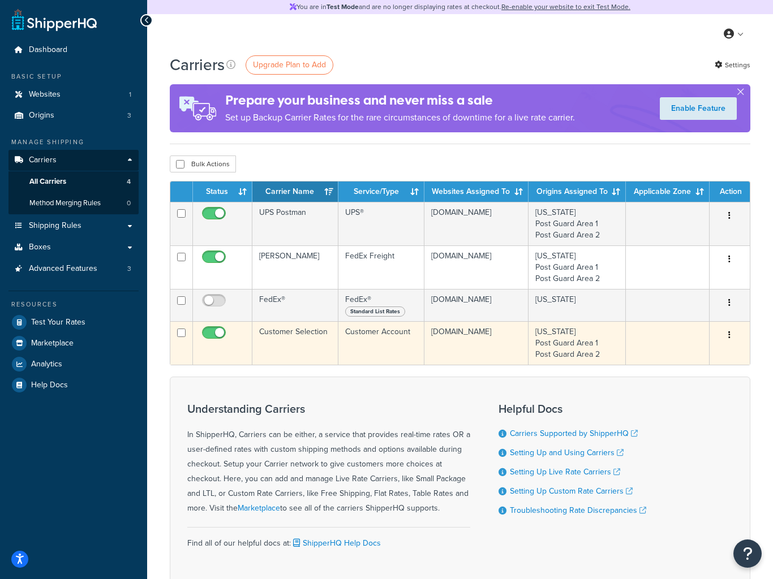
click at [295, 335] on td "Customer Selection" at bounding box center [295, 343] width 87 height 44
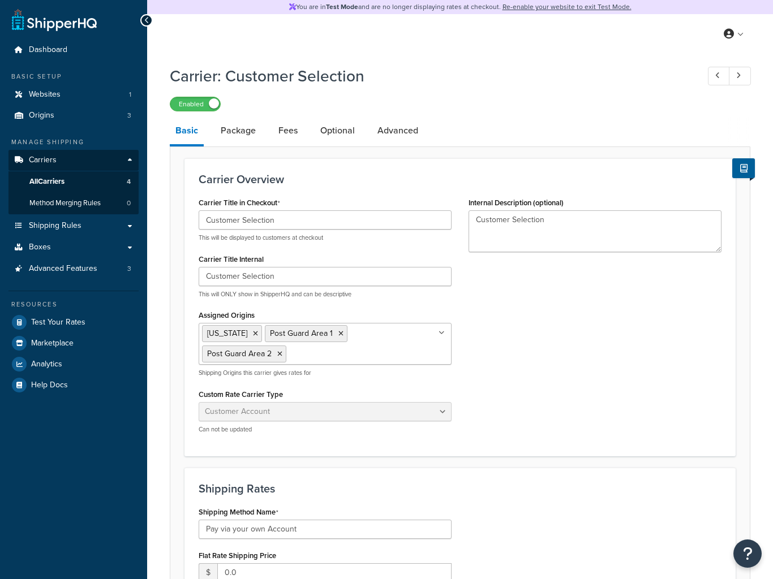
select select "customerAccount"
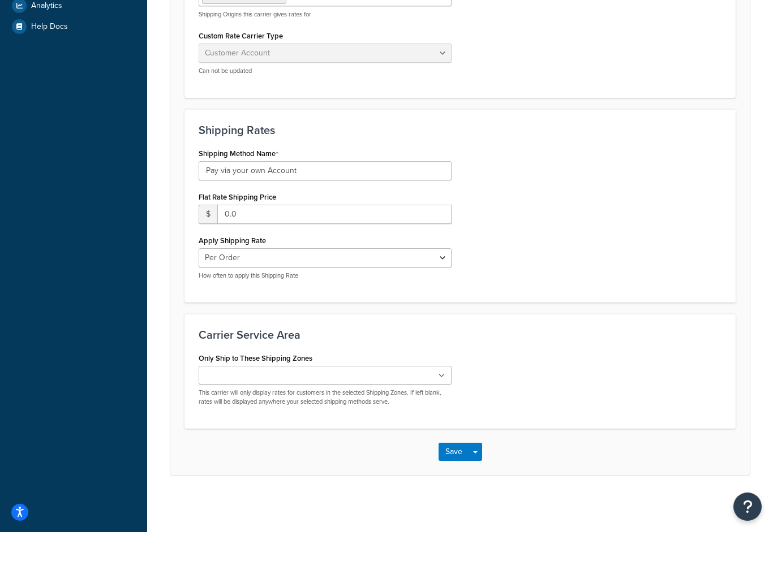
scroll to position [80, 0]
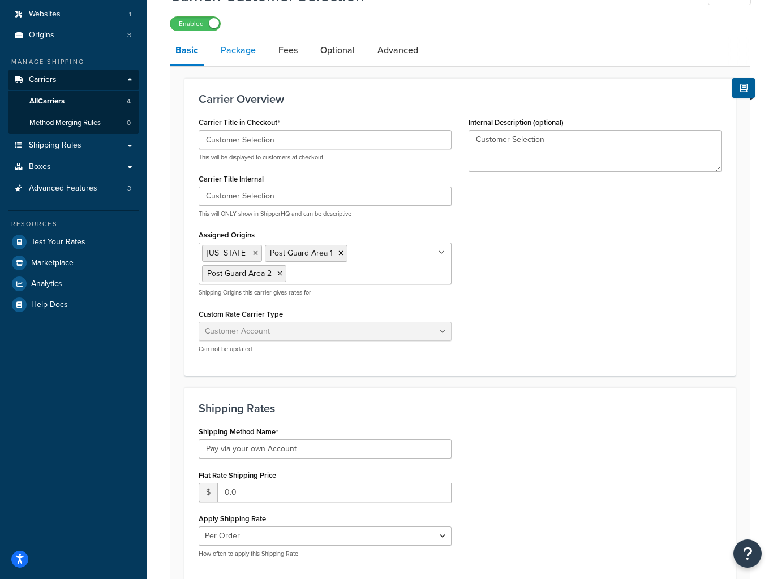
click at [236, 57] on link "Package" at bounding box center [238, 50] width 46 height 27
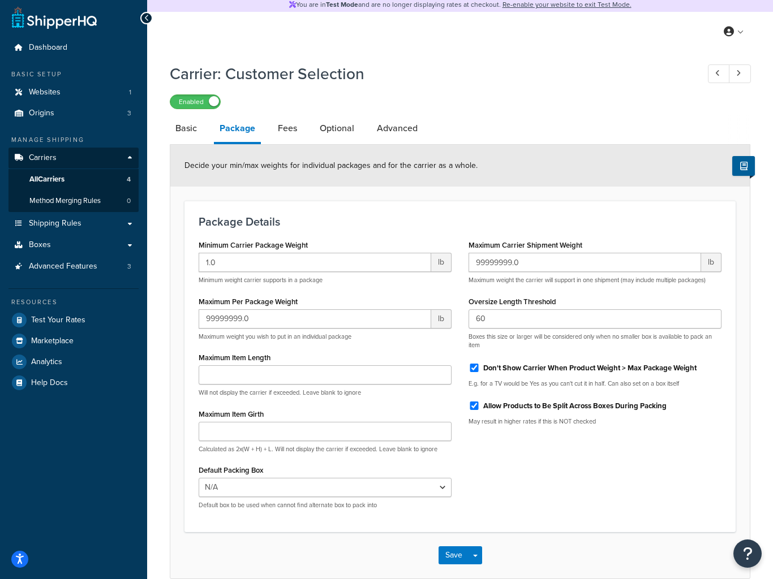
scroll to position [2, 0]
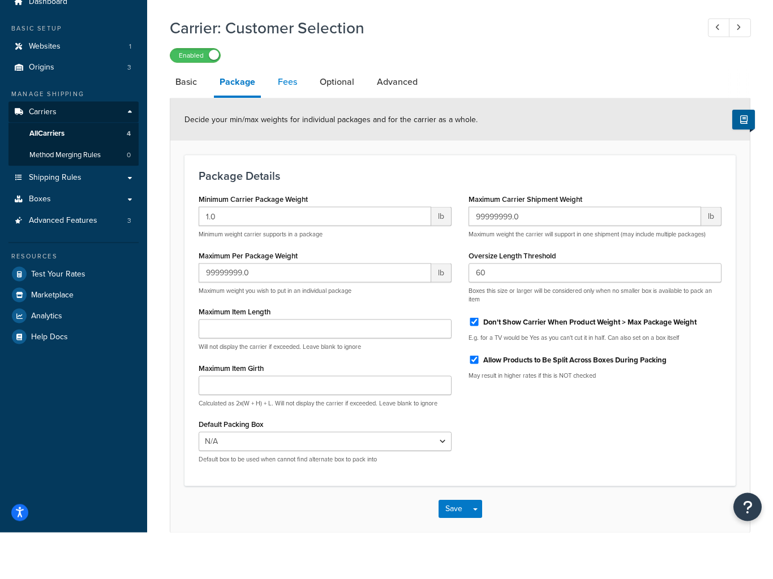
click at [286, 115] on link "Fees" at bounding box center [287, 128] width 31 height 27
select select "AFTER"
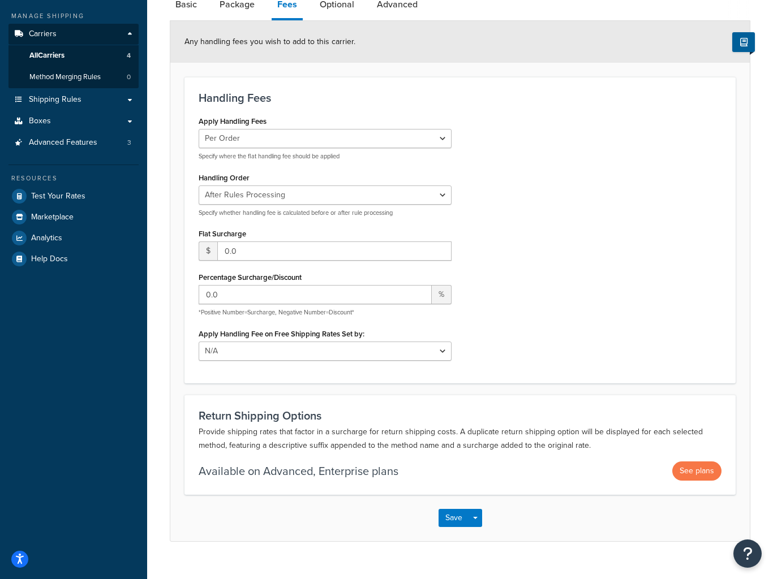
scroll to position [127, 0]
click at [336, 8] on link "Optional" at bounding box center [337, 3] width 46 height 27
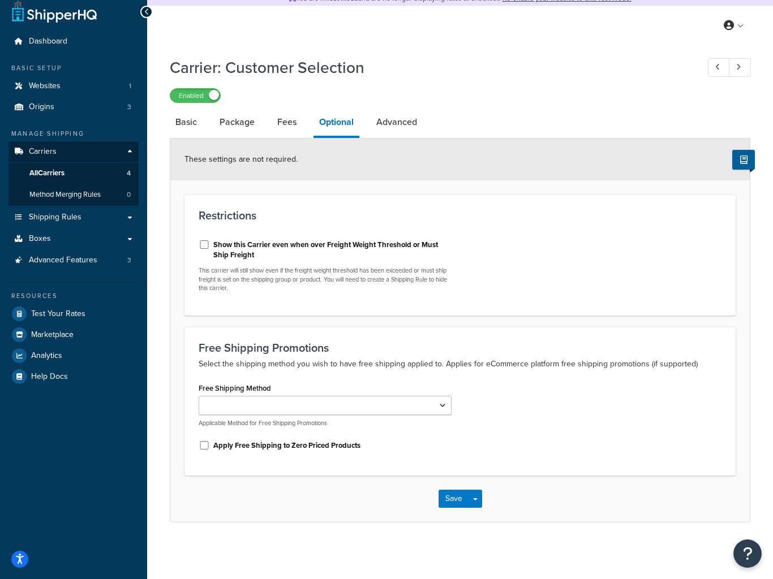
scroll to position [8, 0]
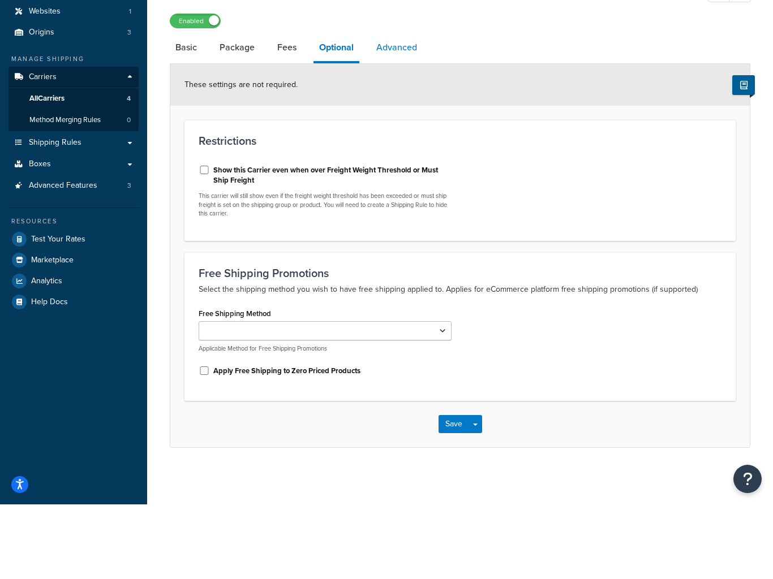
click at [400, 109] on link "Advanced" at bounding box center [396, 122] width 52 height 27
select select "false"
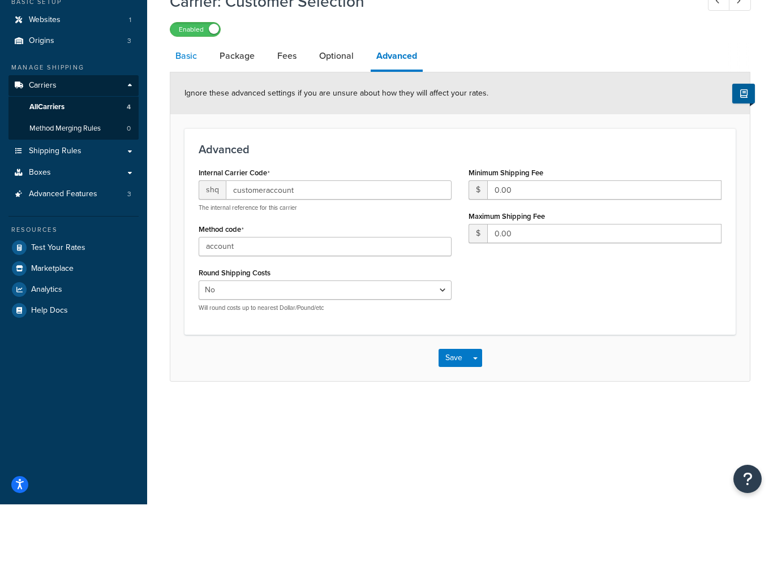
click at [202, 117] on link "Basic" at bounding box center [186, 130] width 33 height 27
select select "customerAccount"
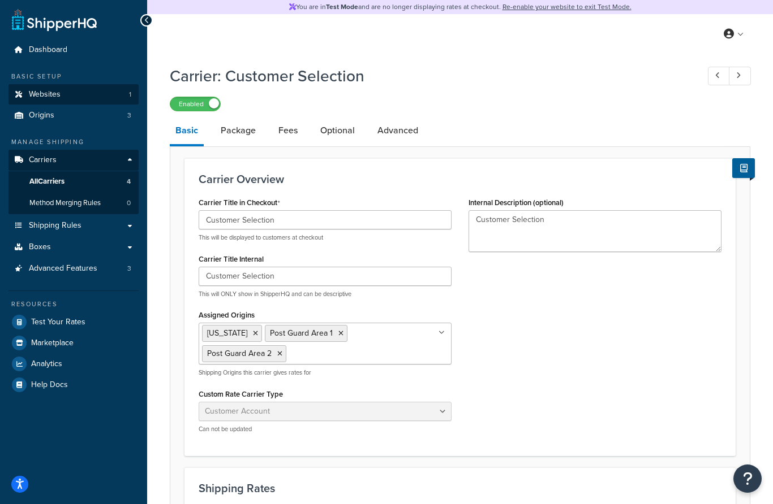
click at [61, 99] on link "Websites 1" at bounding box center [73, 94] width 130 height 21
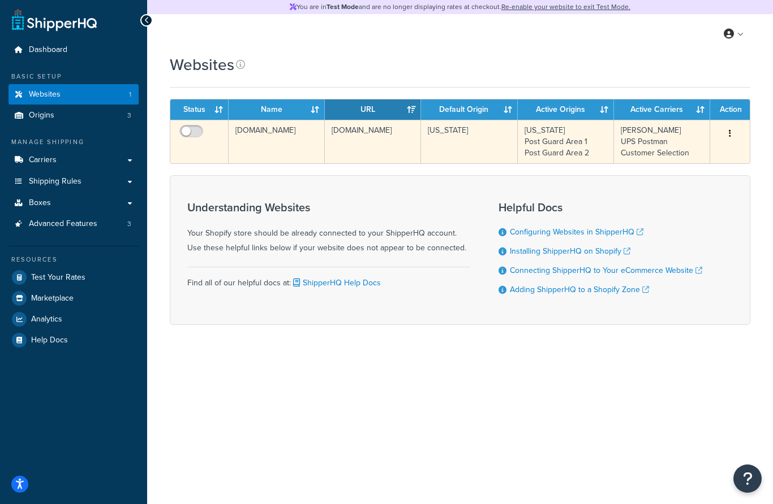
click at [279, 141] on td "[DOMAIN_NAME]" at bounding box center [276, 142] width 96 height 44
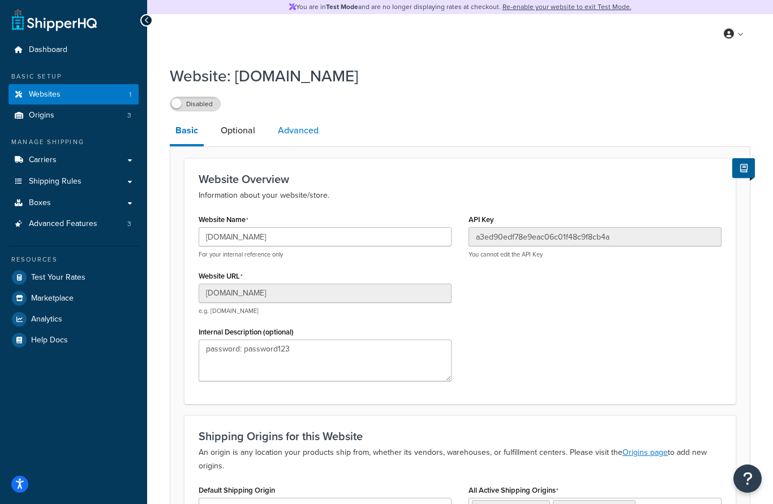
click at [295, 130] on link "Advanced" at bounding box center [298, 130] width 52 height 27
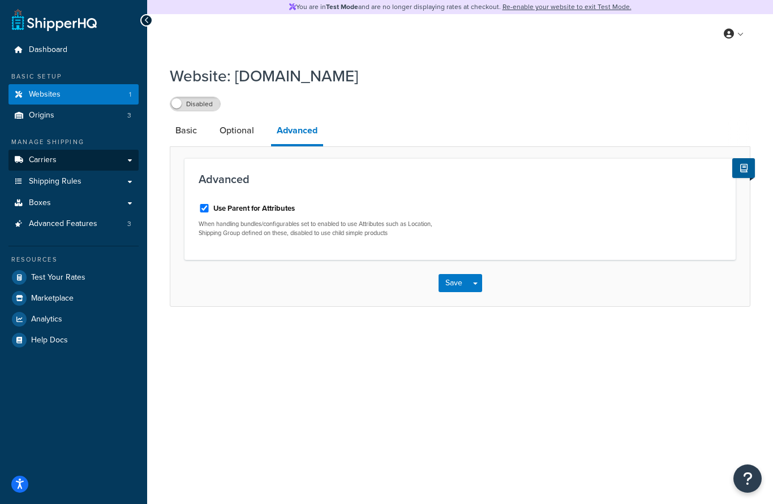
click at [67, 158] on link "Carriers" at bounding box center [73, 160] width 130 height 21
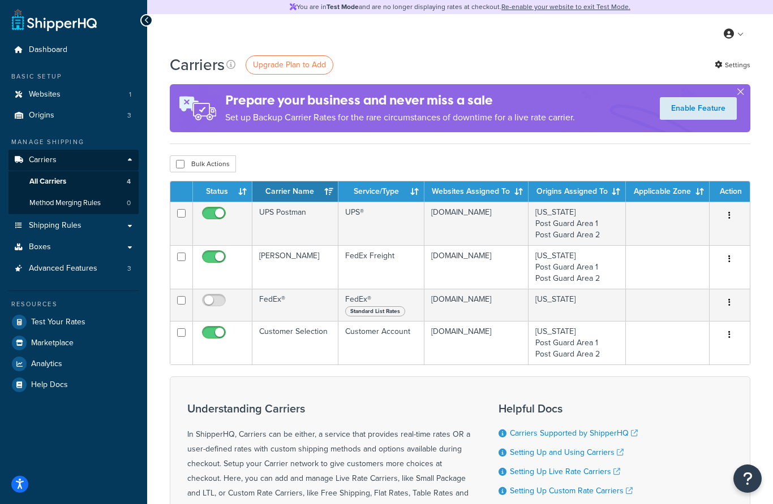
click at [63, 178] on span "All Carriers" at bounding box center [47, 182] width 37 height 10
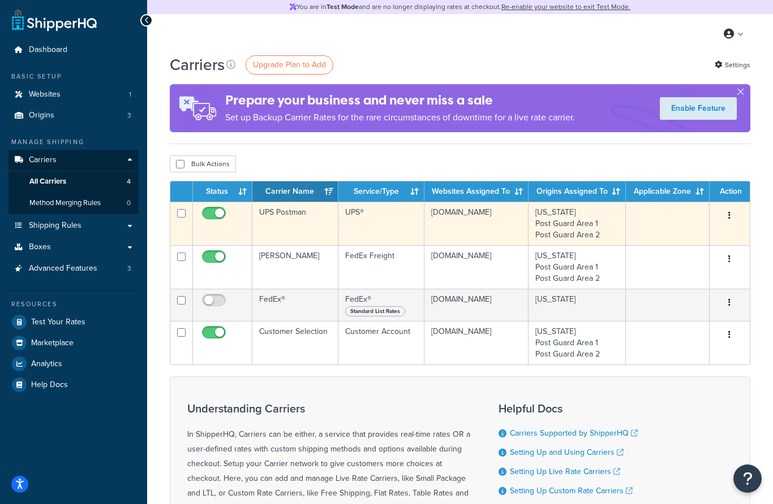
click at [297, 245] on td "UPS Postman" at bounding box center [295, 224] width 87 height 44
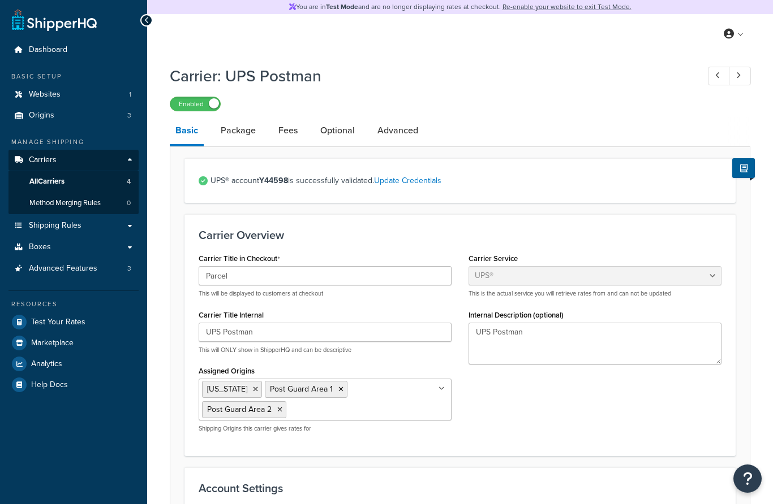
select select "ups"
click at [244, 134] on link "Package" at bounding box center [238, 130] width 46 height 27
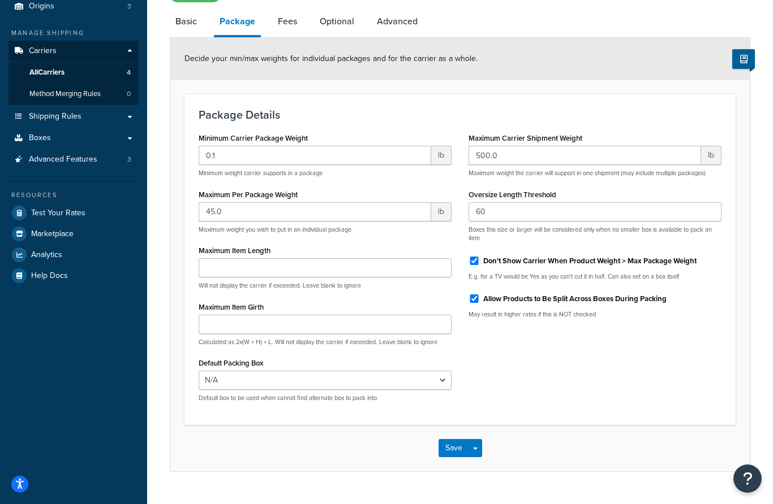
scroll to position [106, 0]
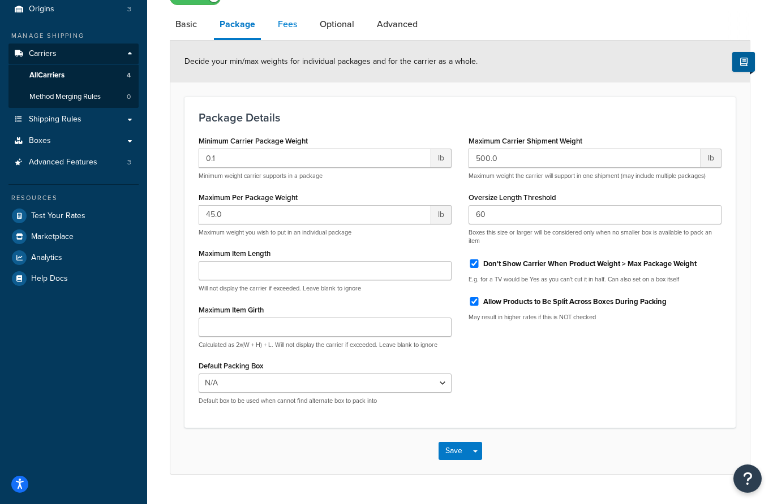
click at [290, 21] on link "Fees" at bounding box center [287, 24] width 31 height 27
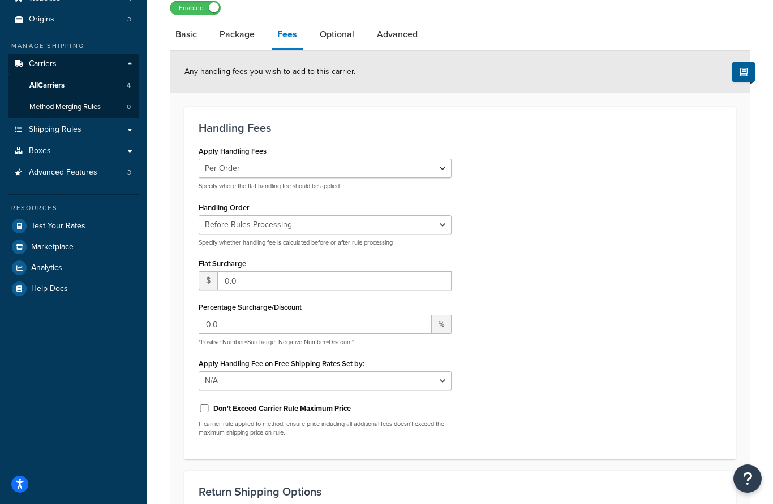
scroll to position [96, 0]
click at [343, 42] on link "Optional" at bounding box center [337, 34] width 46 height 27
select select "business"
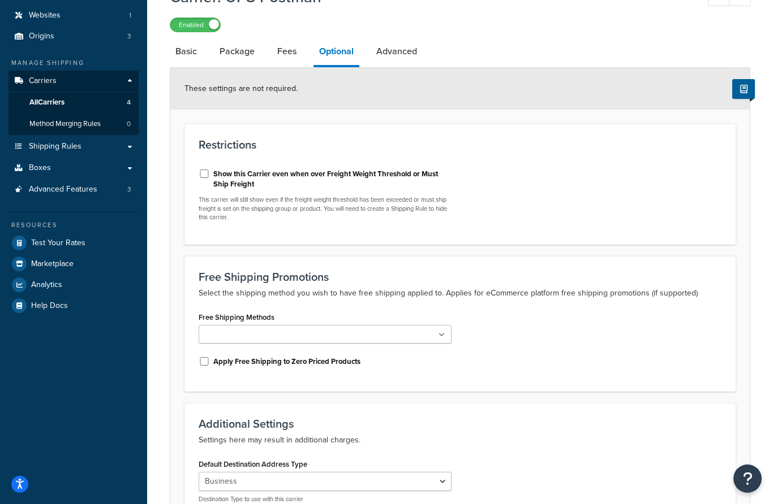
scroll to position [40, 0]
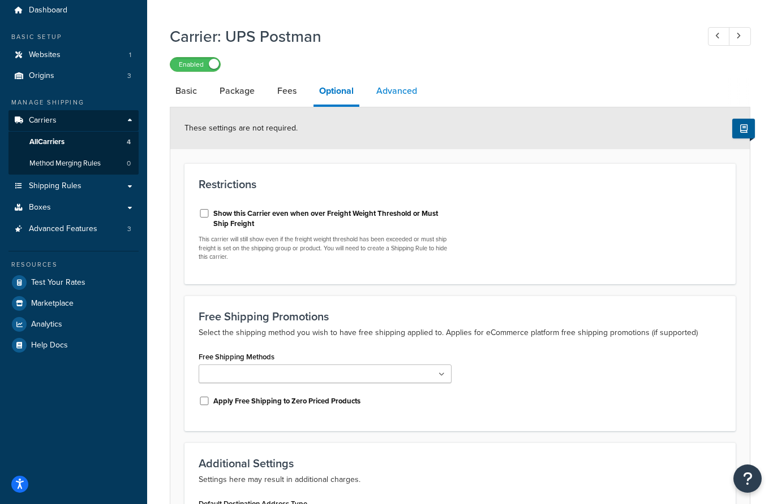
click at [400, 91] on link "Advanced" at bounding box center [396, 90] width 52 height 27
select select "false"
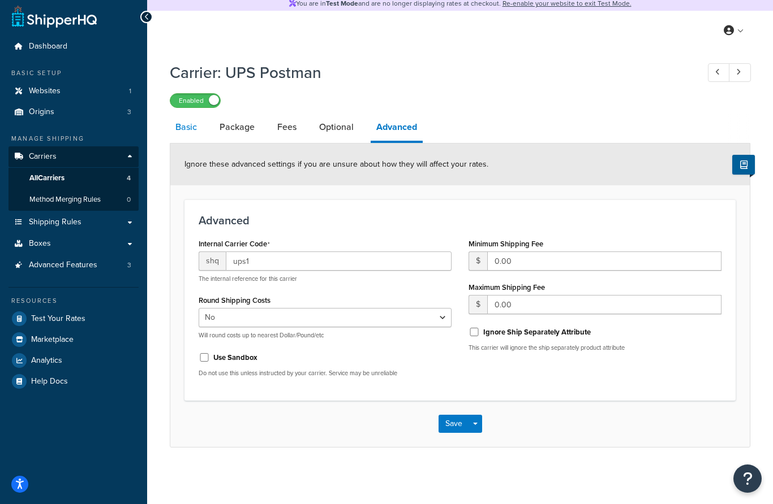
click at [191, 114] on link "Basic" at bounding box center [186, 127] width 33 height 27
select select "ups"
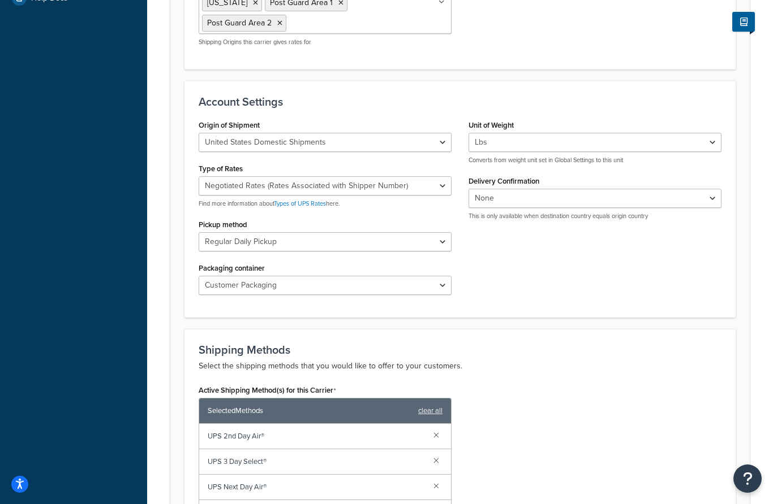
scroll to position [393, 0]
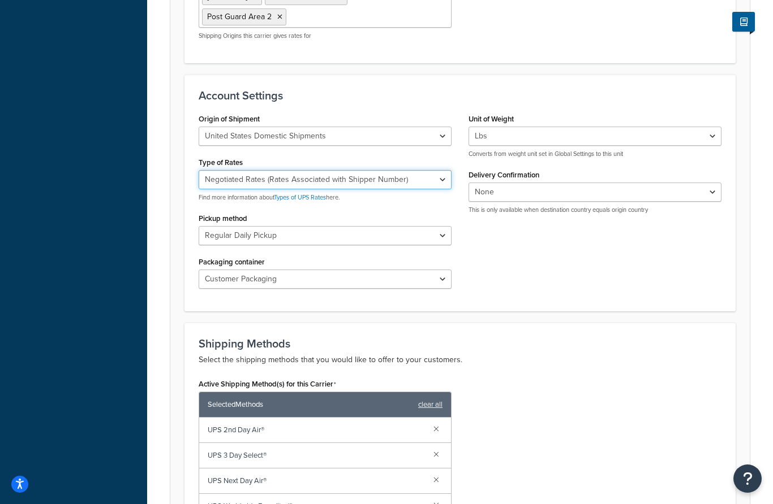
click at [445, 186] on select "Negotiated Rates (Rates Associated with Shipper Number) Daily Rates Retail Rate…" at bounding box center [324, 179] width 253 height 19
click at [305, 189] on select "Negotiated Rates (Rates Associated with Shipper Number) Daily Rates Retail Rate…" at bounding box center [324, 179] width 253 height 19
click at [305, 198] on link "Types of UPS Rates" at bounding box center [300, 197] width 52 height 9
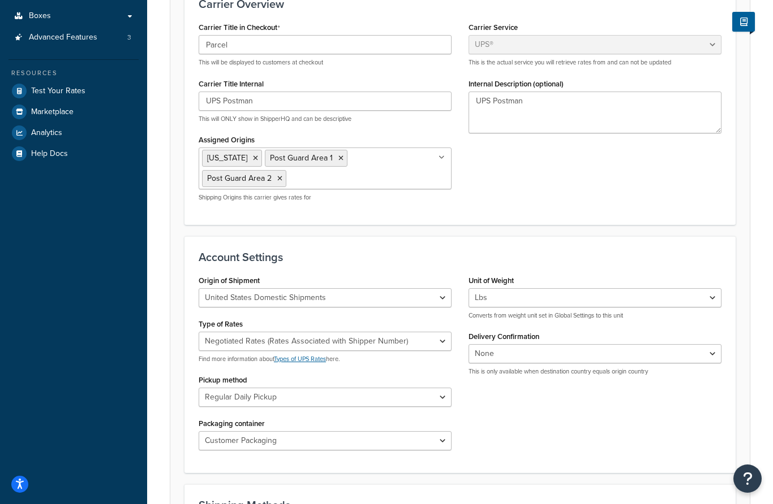
scroll to position [230, 0]
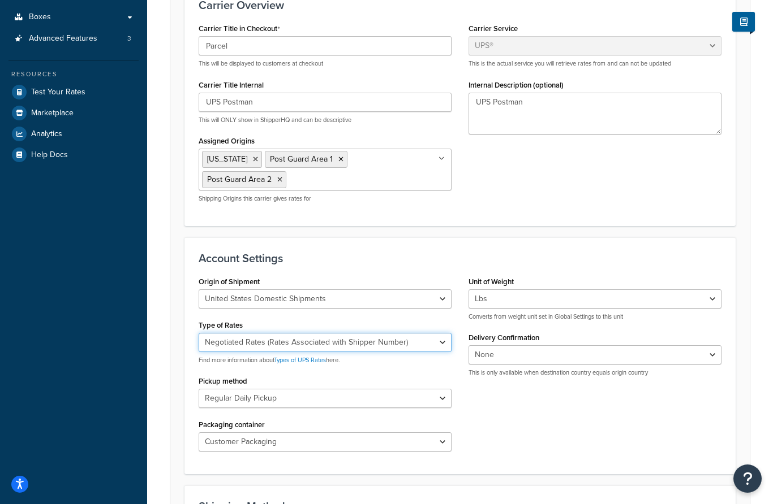
click at [438, 343] on select "Negotiated Rates (Rates Associated with Shipper Number) Daily Rates Retail Rate…" at bounding box center [324, 342] width 253 height 19
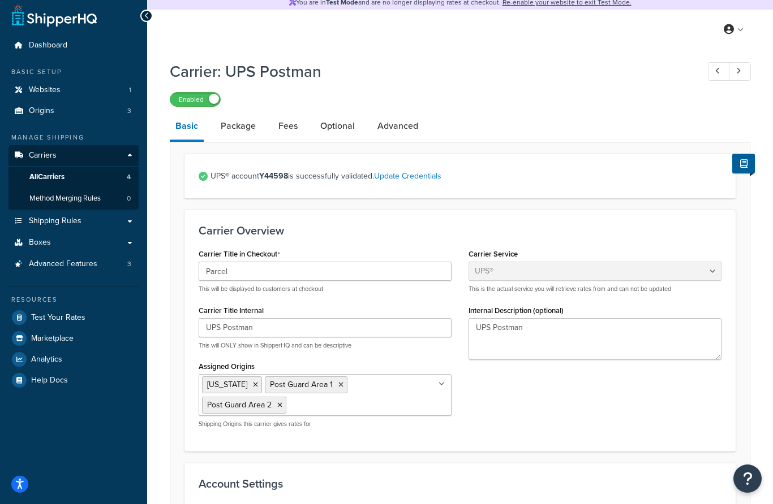
scroll to position [0, 0]
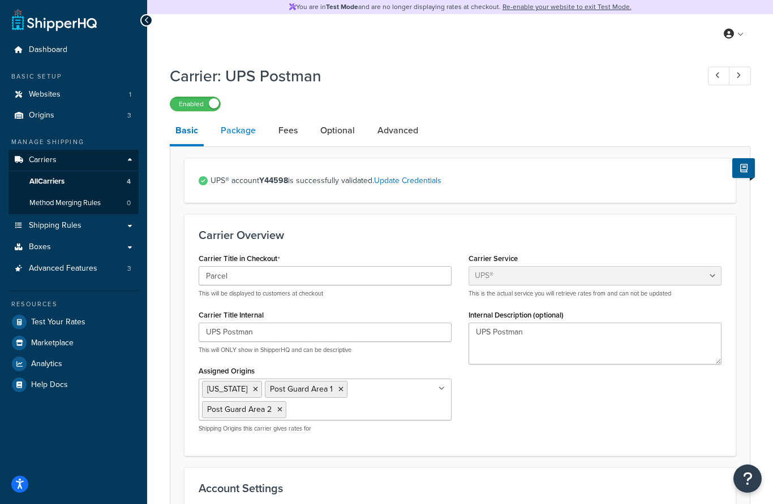
click at [240, 127] on link "Package" at bounding box center [238, 130] width 46 height 27
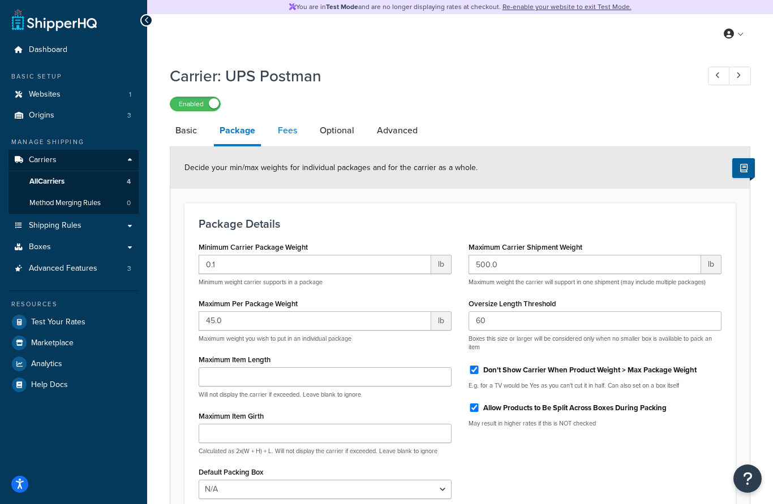
click at [288, 132] on link "Fees" at bounding box center [287, 130] width 31 height 27
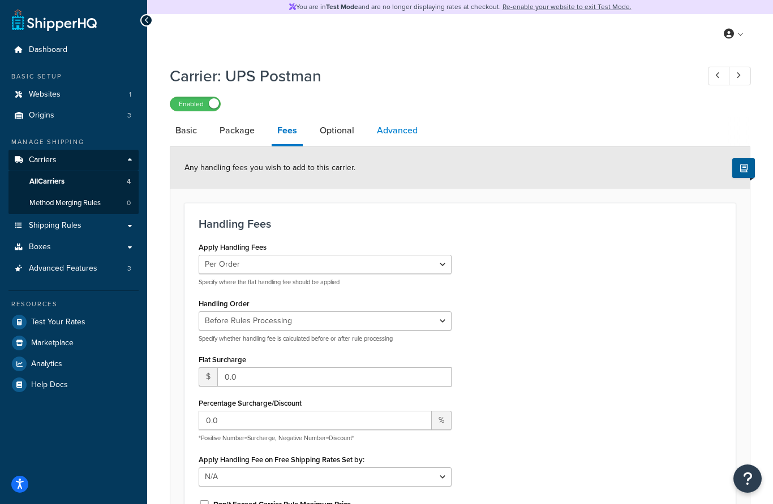
click at [386, 131] on link "Advanced" at bounding box center [397, 130] width 52 height 27
select select "false"
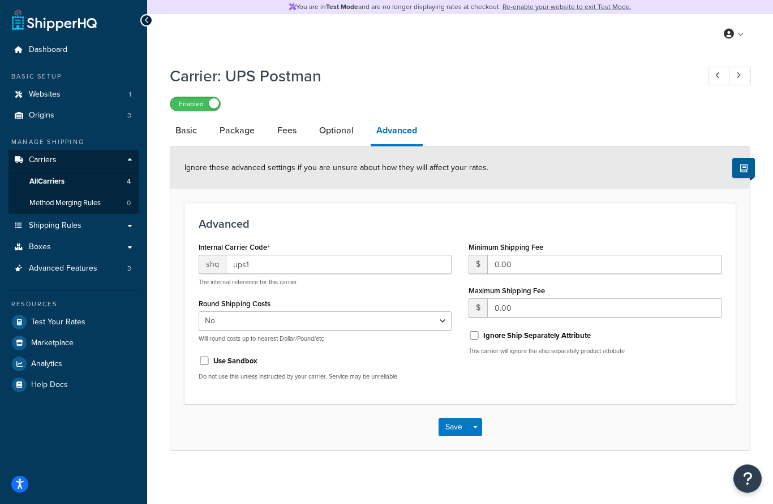
click at [54, 177] on span "All Carriers" at bounding box center [46, 182] width 35 height 10
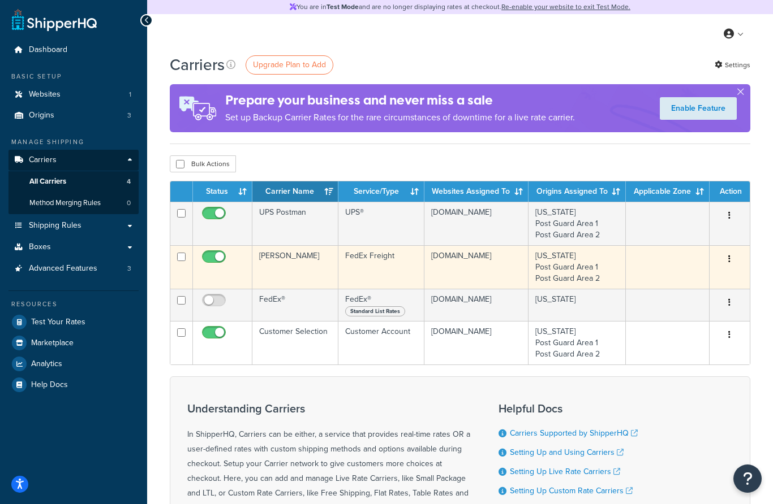
click at [282, 253] on td "[PERSON_NAME]" at bounding box center [295, 267] width 87 height 44
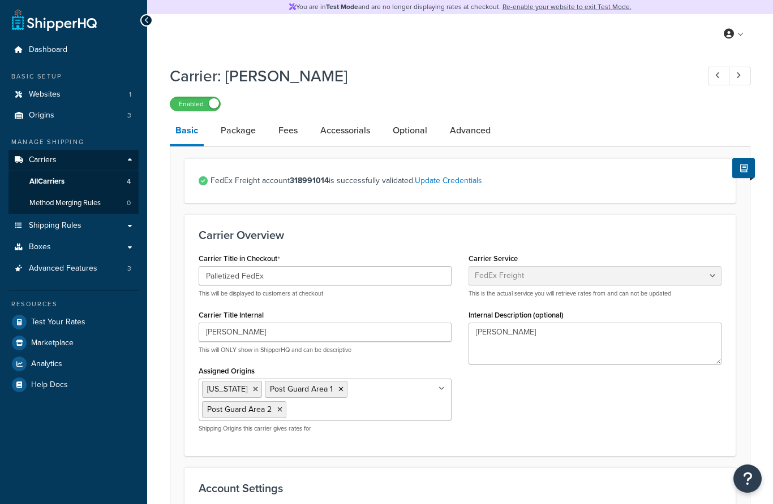
select select "fedExFreight"
click at [239, 139] on link "Package" at bounding box center [238, 130] width 46 height 27
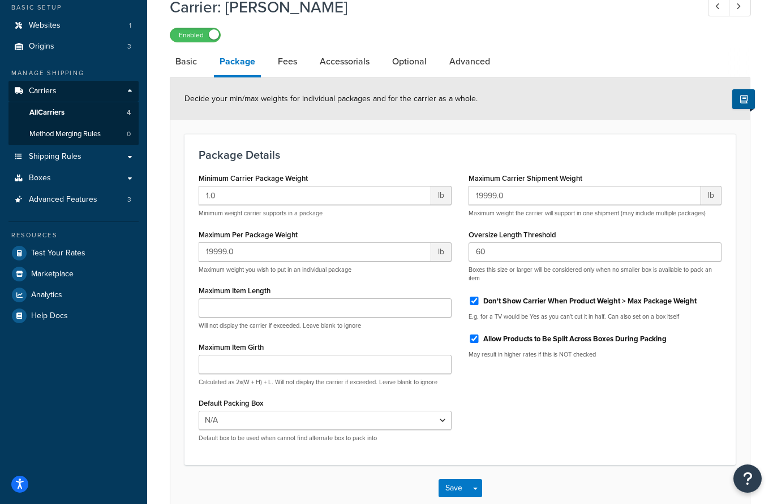
scroll to position [75, 0]
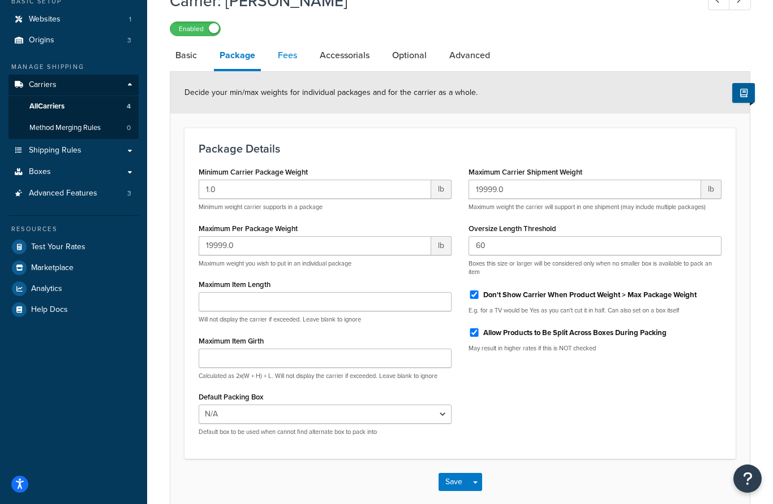
click at [290, 57] on link "Fees" at bounding box center [287, 55] width 31 height 27
select select "AFTER"
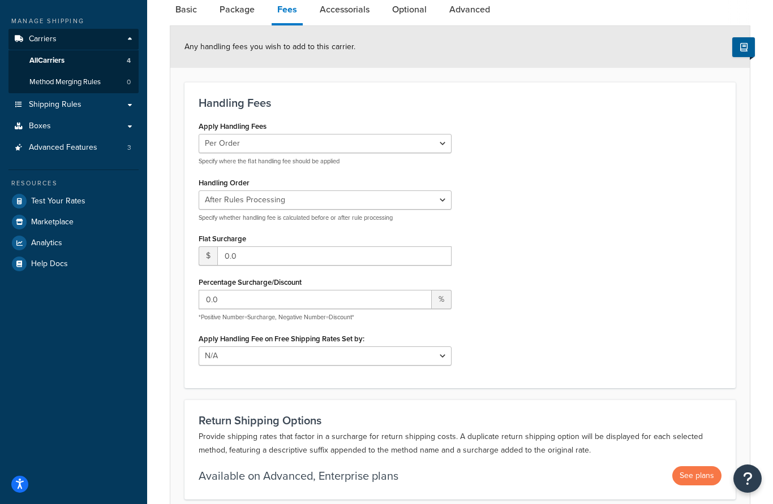
scroll to position [109, 0]
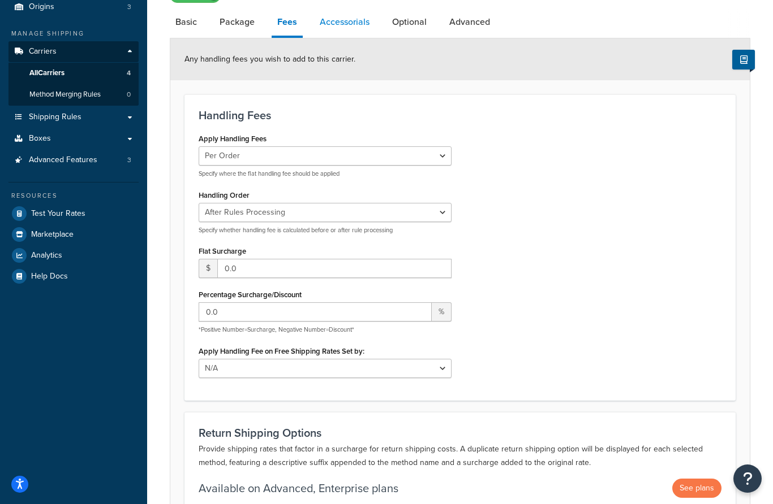
click at [343, 26] on link "Accessorials" at bounding box center [344, 21] width 61 height 27
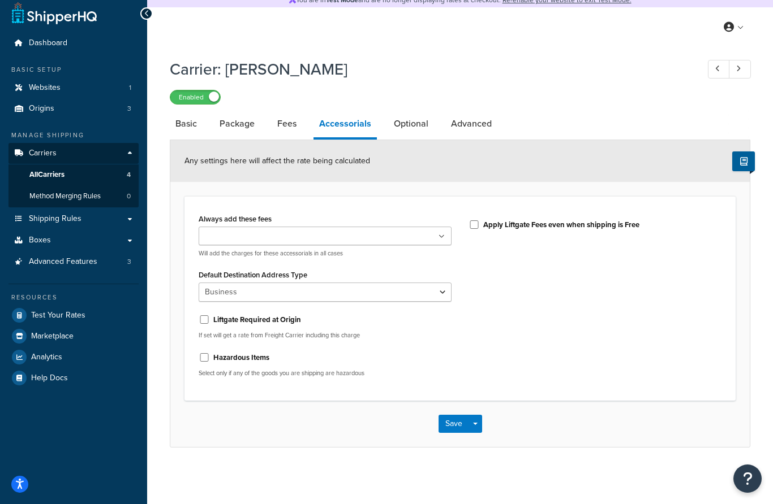
scroll to position [45, 0]
click at [413, 110] on link "Optional" at bounding box center [411, 123] width 46 height 27
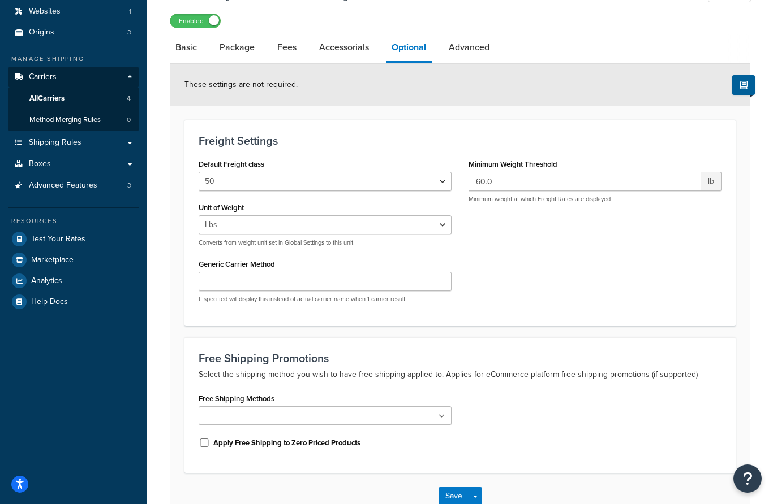
scroll to position [84, 0]
click at [467, 55] on link "Advanced" at bounding box center [469, 46] width 52 height 27
select select "false"
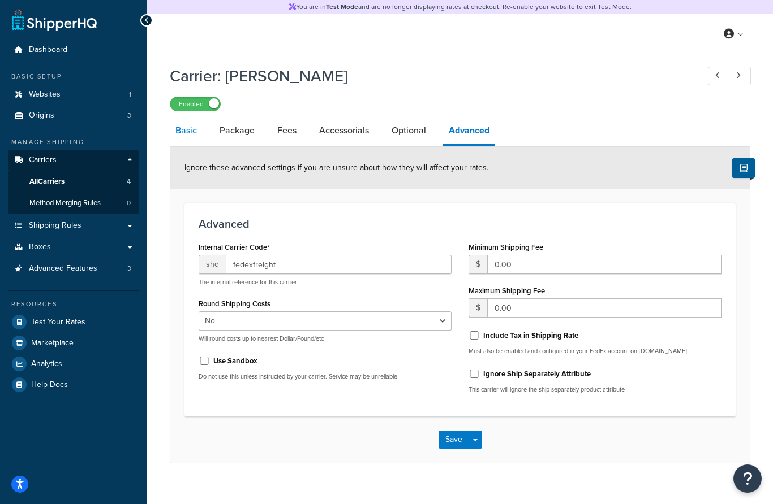
click at [179, 126] on link "Basic" at bounding box center [186, 130] width 33 height 27
select select "fedExFreight"
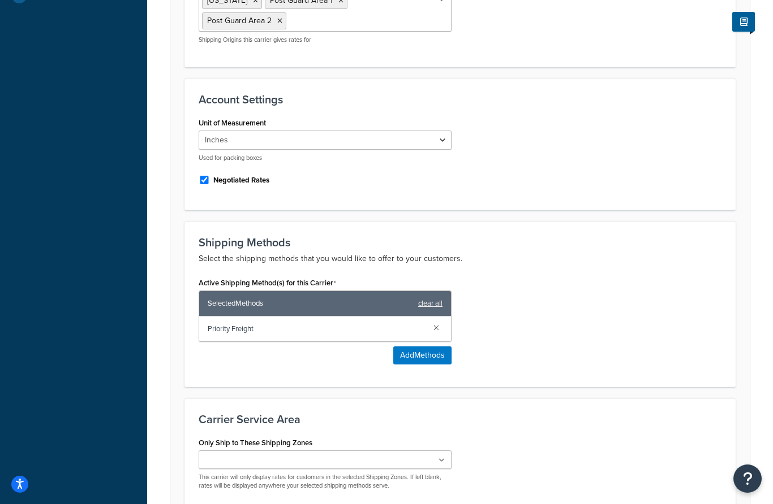
scroll to position [389, 0]
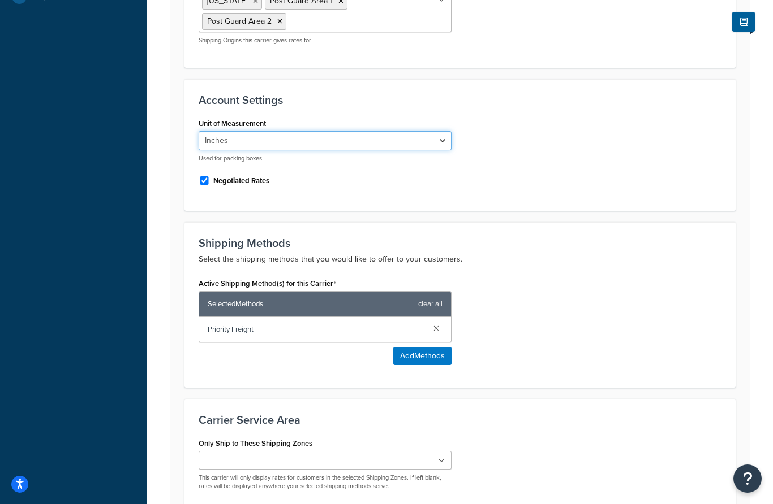
click at [447, 146] on select "Inches Centimetres" at bounding box center [324, 140] width 253 height 19
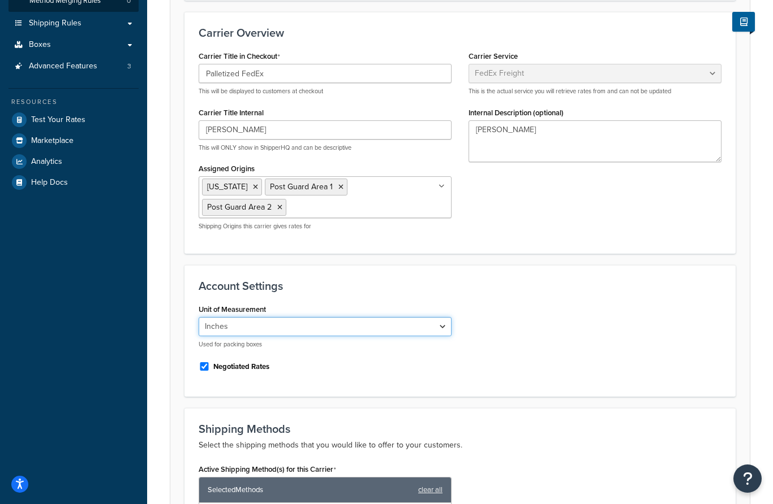
scroll to position [0, 0]
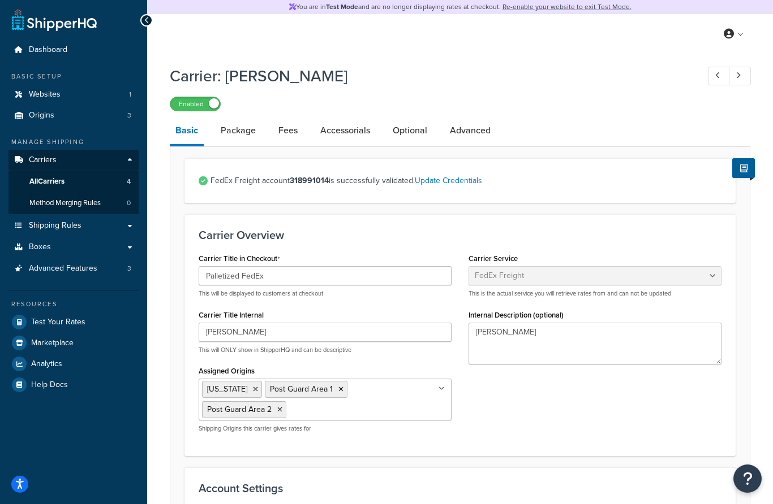
select select "false"
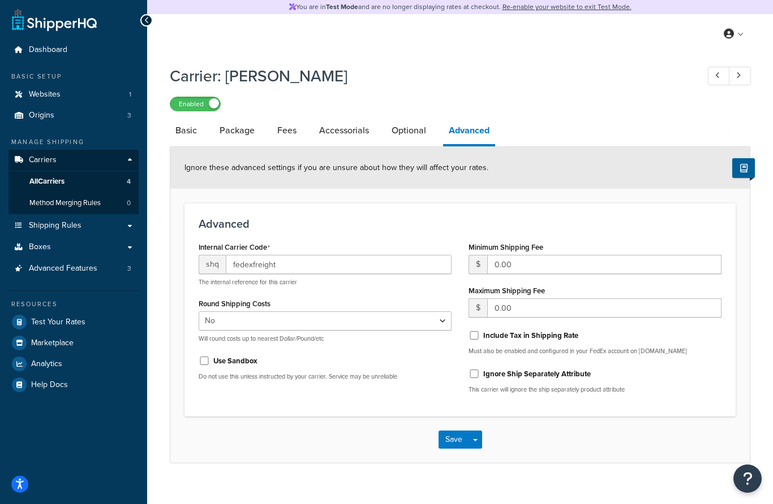
click at [43, 177] on span "All Carriers" at bounding box center [46, 182] width 35 height 10
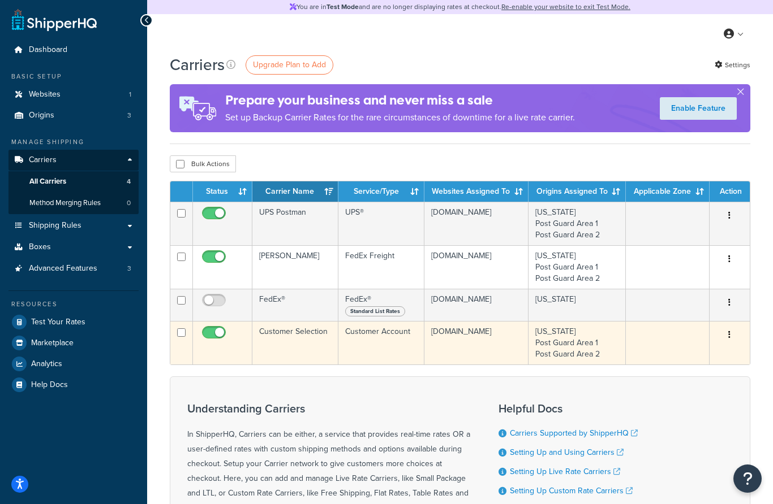
click at [281, 339] on td "Customer Selection" at bounding box center [295, 343] width 87 height 44
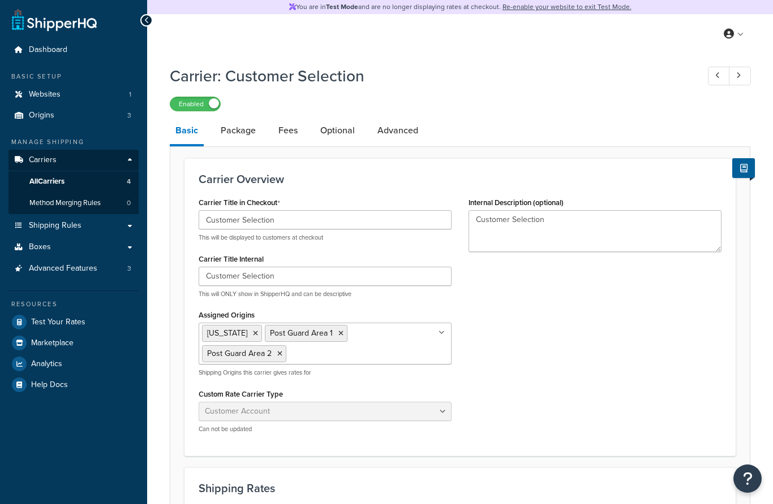
select select "customerAccount"
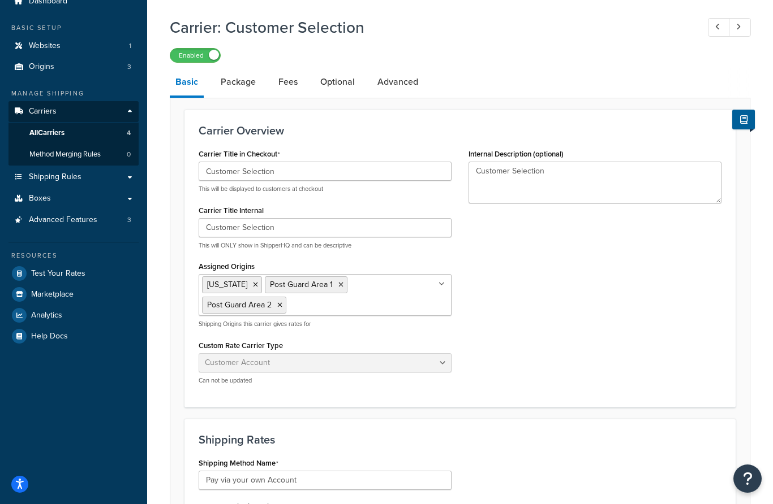
scroll to position [45, 0]
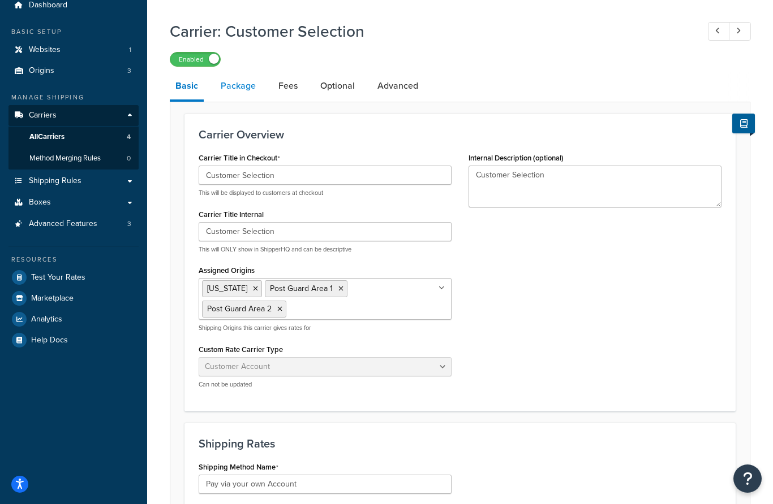
click at [249, 93] on link "Package" at bounding box center [238, 85] width 46 height 27
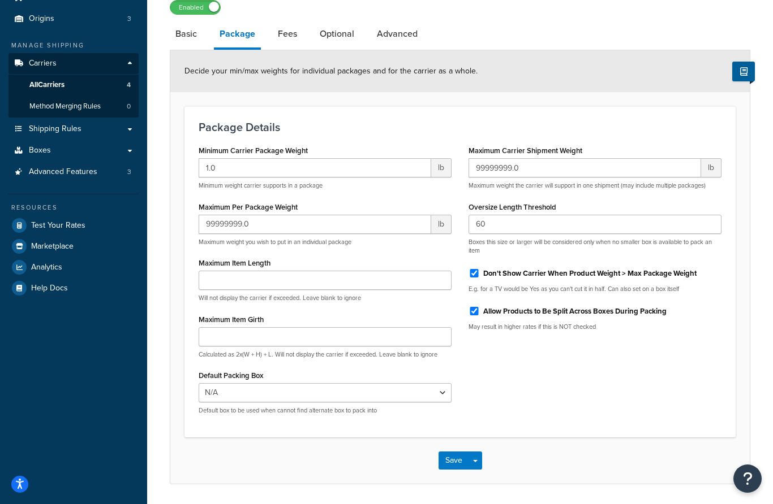
scroll to position [93, 0]
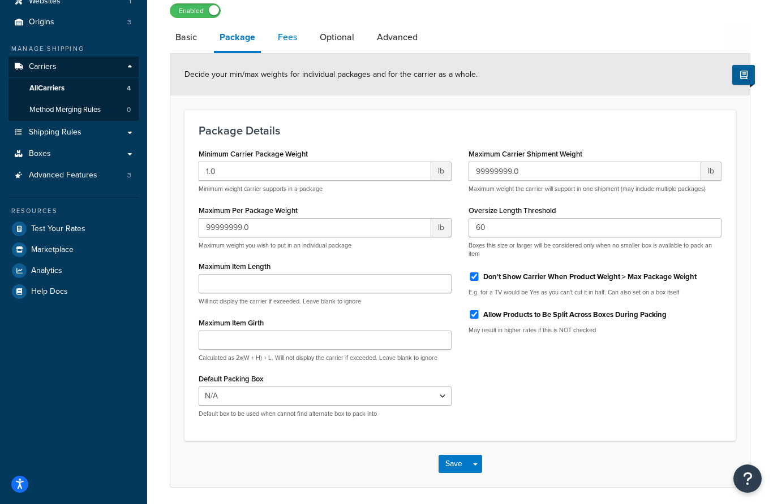
click at [301, 44] on link "Fees" at bounding box center [287, 37] width 31 height 27
select select "AFTER"
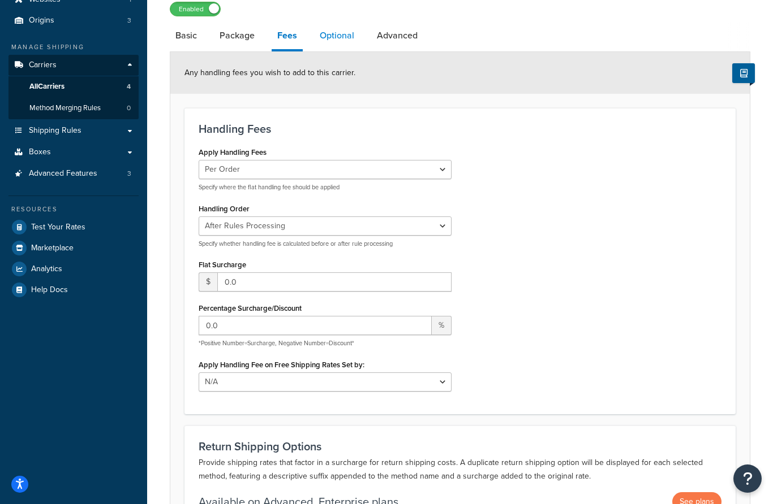
click at [334, 41] on link "Optional" at bounding box center [337, 35] width 46 height 27
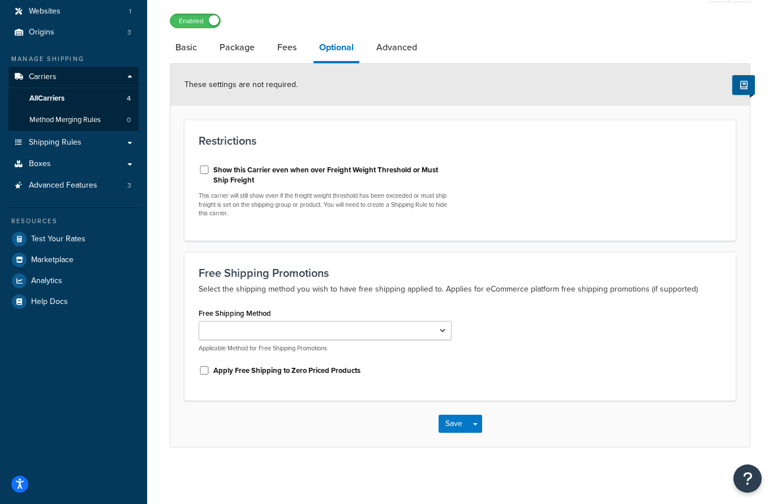
scroll to position [83, 0]
click at [393, 51] on link "Advanced" at bounding box center [396, 47] width 52 height 27
select select "false"
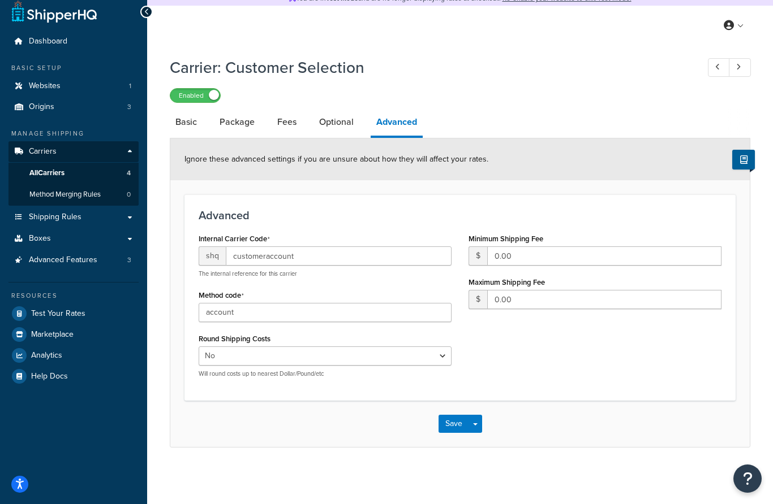
scroll to position [45, 0]
click at [175, 109] on link "Basic" at bounding box center [186, 122] width 33 height 27
select select "customerAccount"
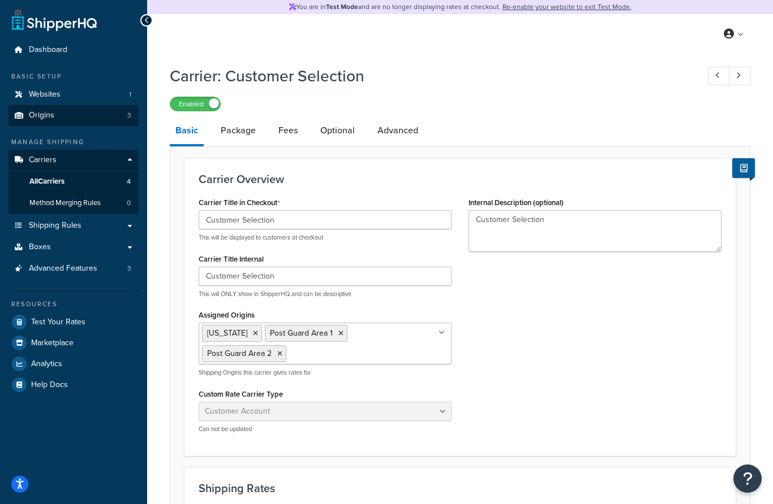
click at [42, 111] on span "Origins" at bounding box center [41, 116] width 25 height 10
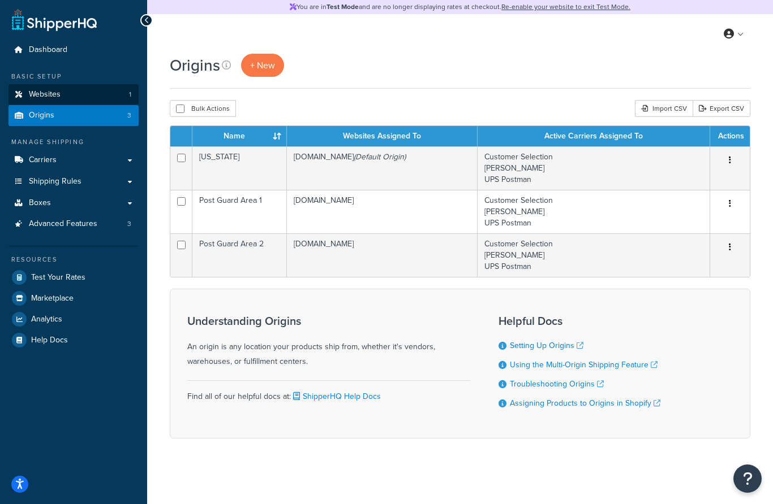
click at [34, 99] on link "Websites 1" at bounding box center [73, 94] width 130 height 21
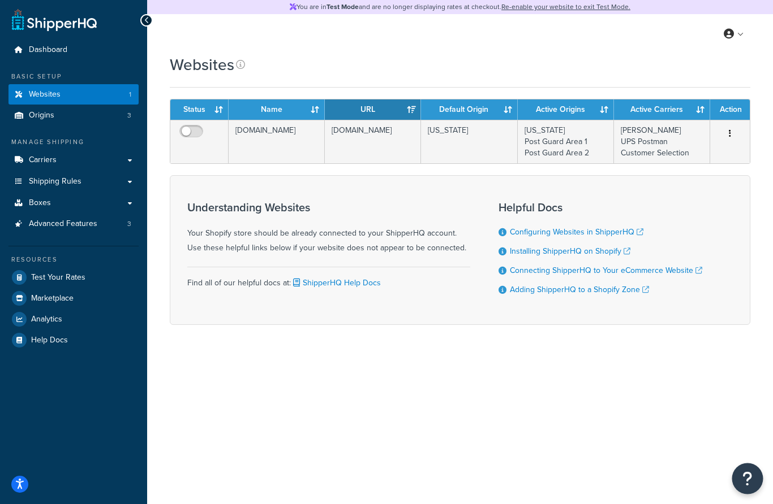
click at [744, 477] on icon "Open Resource Center" at bounding box center [747, 479] width 11 height 16
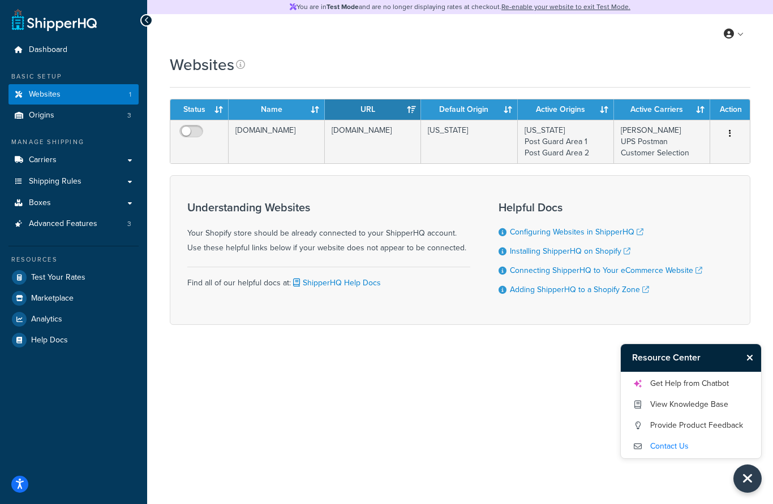
click at [670, 451] on link "Contact Us" at bounding box center [691, 447] width 118 height 18
click at [81, 150] on link "Carriers" at bounding box center [73, 160] width 130 height 21
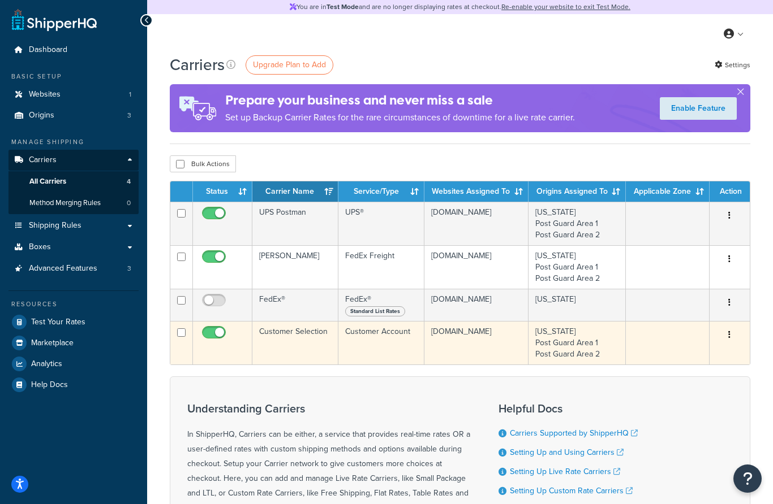
click at [339, 347] on td "Customer Selection" at bounding box center [295, 343] width 87 height 44
click at [303, 335] on td "Customer Selection" at bounding box center [295, 343] width 87 height 44
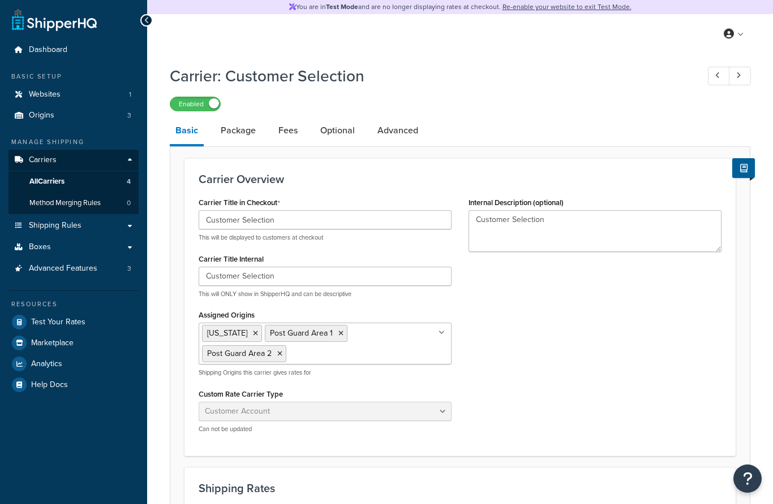
select select "customerAccount"
